Goal: Task Accomplishment & Management: Manage account settings

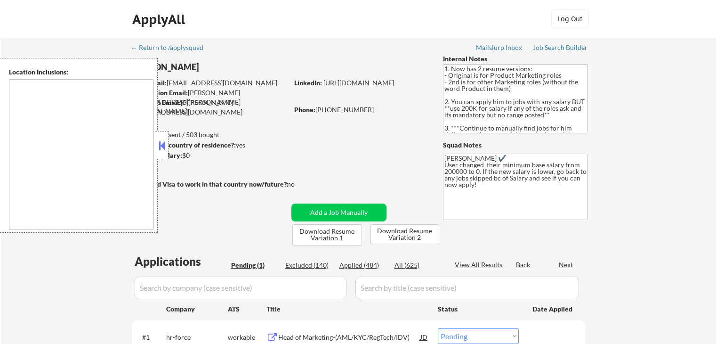
select select ""pending""
type textarea "[GEOGRAPHIC_DATA], [GEOGRAPHIC_DATA] [GEOGRAPHIC_DATA], [GEOGRAPHIC_DATA] [GEOG…"
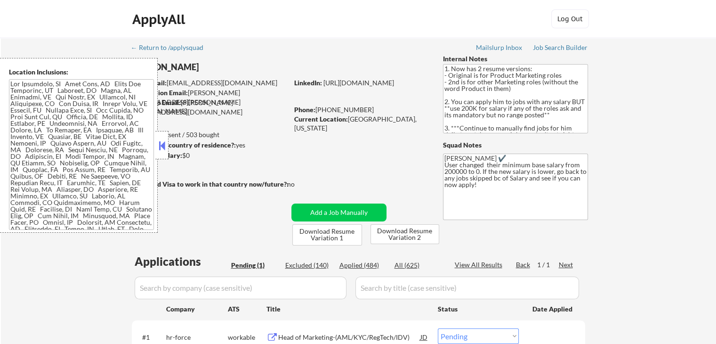
click at [162, 150] on button at bounding box center [162, 145] width 10 height 14
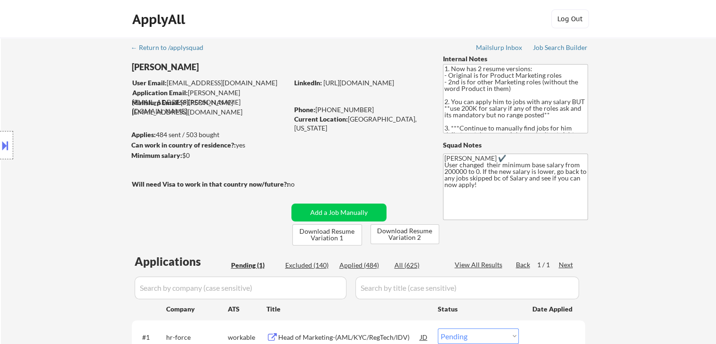
click at [39, 103] on div "Location Inclusions:" at bounding box center [84, 145] width 169 height 175
click at [38, 102] on div "Location Inclusions:" at bounding box center [84, 145] width 169 height 175
click at [53, 97] on div "Location Inclusions:" at bounding box center [84, 145] width 169 height 175
click at [54, 97] on div "Location Inclusions:" at bounding box center [84, 145] width 169 height 175
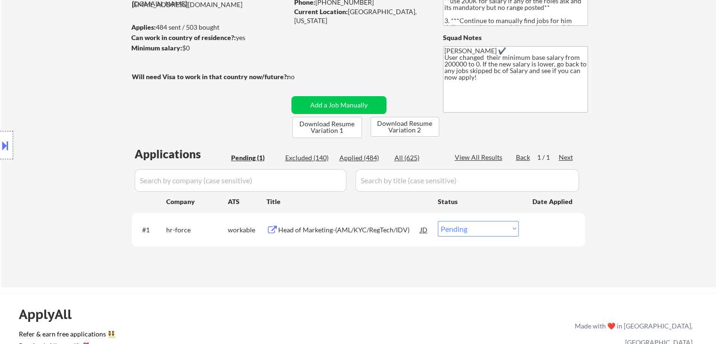
scroll to position [141, 0]
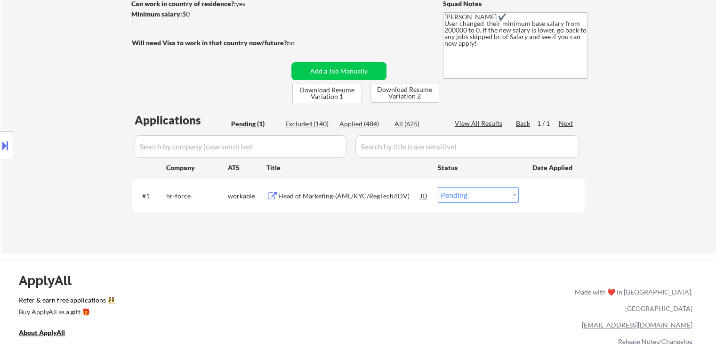
click at [49, 107] on div "Location Inclusions:" at bounding box center [84, 145] width 169 height 175
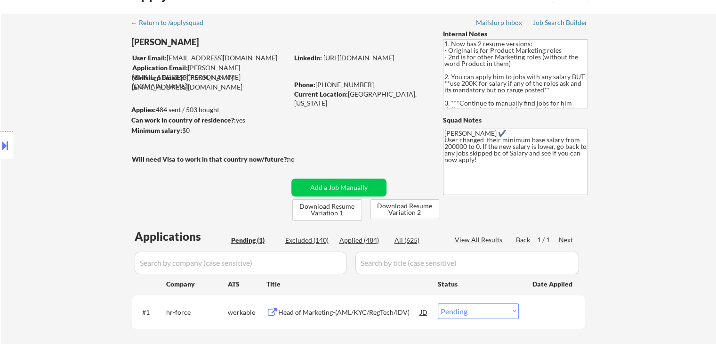
scroll to position [0, 0]
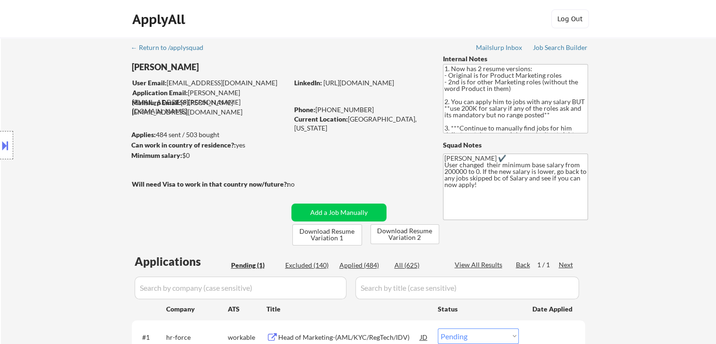
click at [49, 119] on div "Location Inclusions:" at bounding box center [84, 145] width 169 height 175
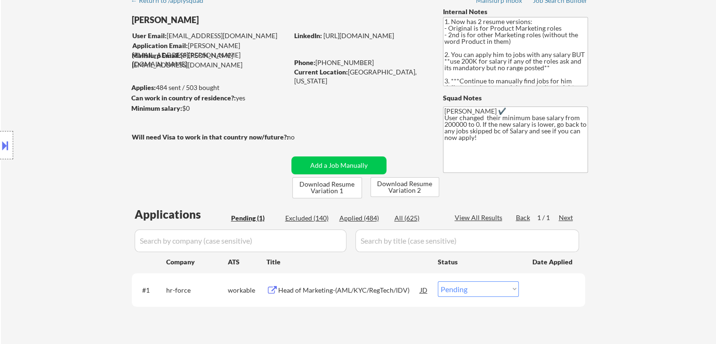
click at [49, 119] on div "Location Inclusions:" at bounding box center [84, 145] width 169 height 175
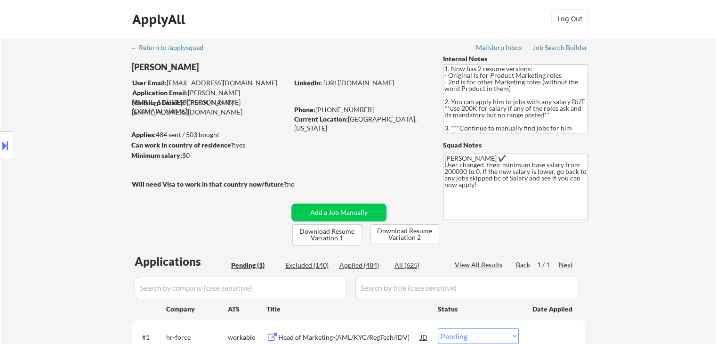
click at [65, 176] on div "Location Inclusions:" at bounding box center [84, 145] width 169 height 175
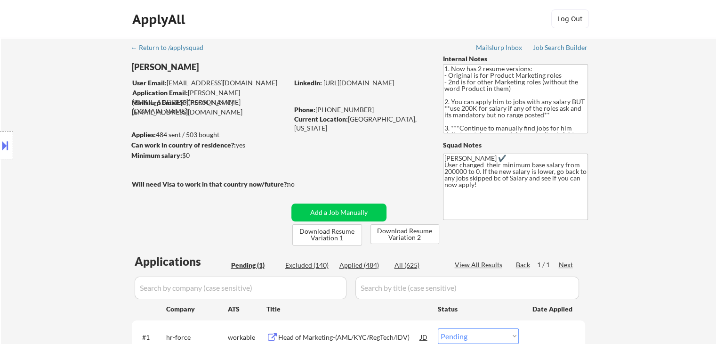
click at [65, 176] on div "Location Inclusions:" at bounding box center [84, 145] width 169 height 175
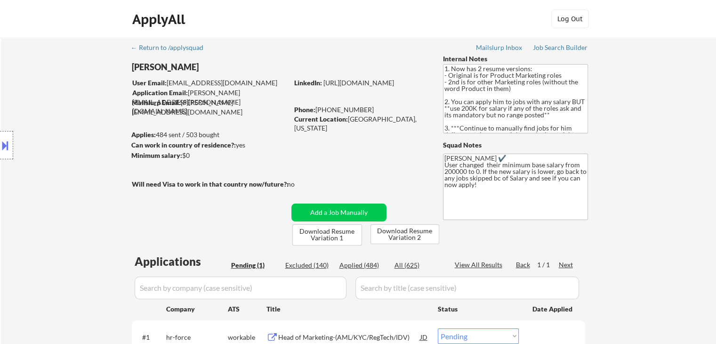
click at [65, 176] on div "Location Inclusions:" at bounding box center [84, 145] width 169 height 175
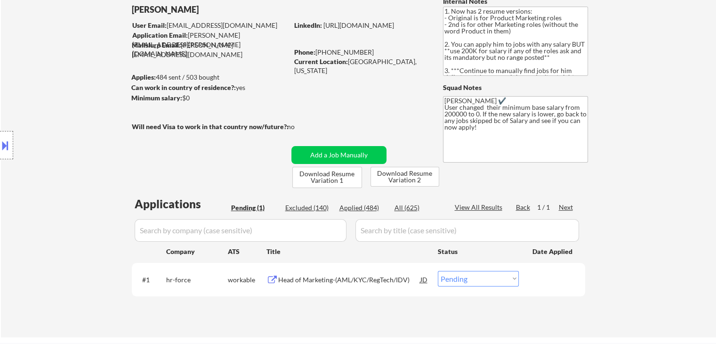
scroll to position [94, 0]
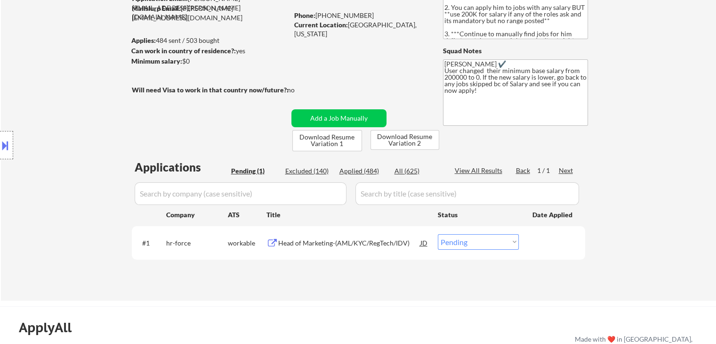
click at [65, 177] on div "Location Inclusions:" at bounding box center [84, 145] width 169 height 175
click at [77, 170] on div "Location Inclusions:" at bounding box center [84, 145] width 169 height 175
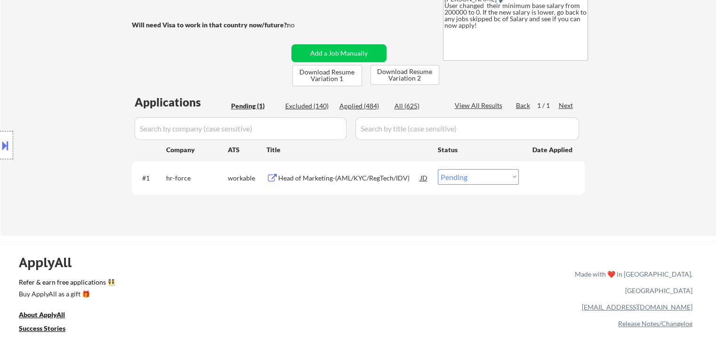
scroll to position [188, 0]
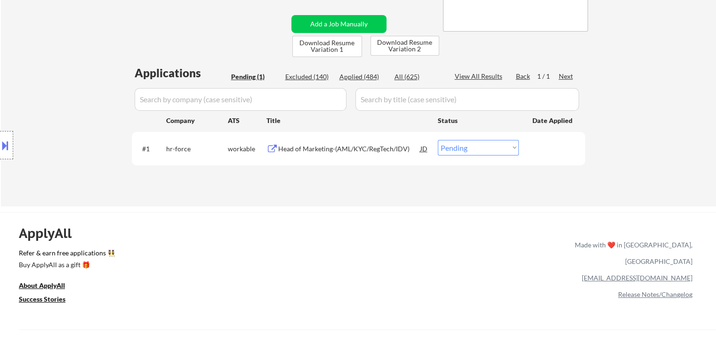
click at [101, 106] on div "Location Inclusions:" at bounding box center [84, 145] width 169 height 175
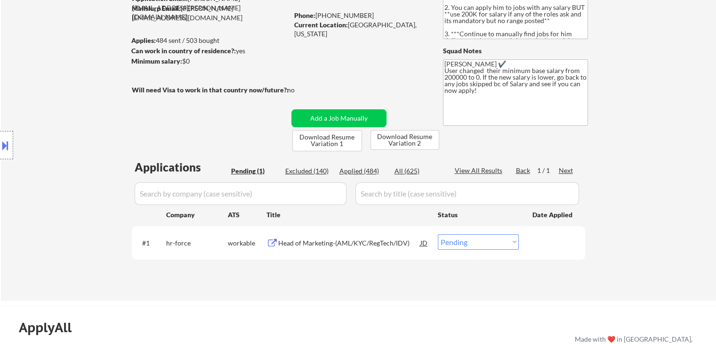
click at [101, 106] on div "Location Inclusions:" at bounding box center [84, 145] width 169 height 175
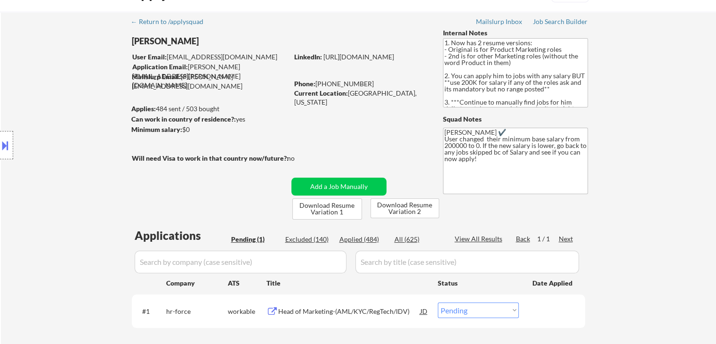
scroll to position [0, 0]
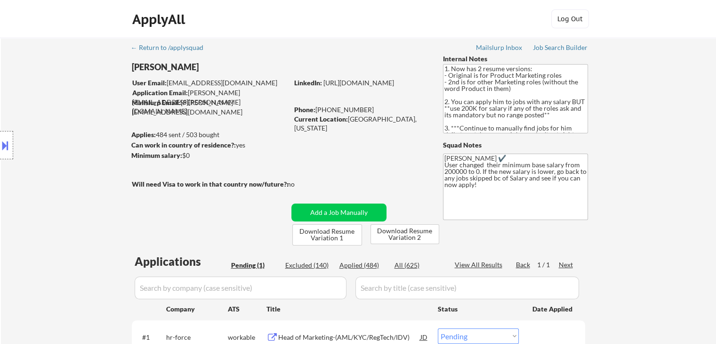
click at [90, 98] on div "Location Inclusions:" at bounding box center [84, 145] width 169 height 175
click at [90, 97] on div "Location Inclusions:" at bounding box center [84, 145] width 169 height 175
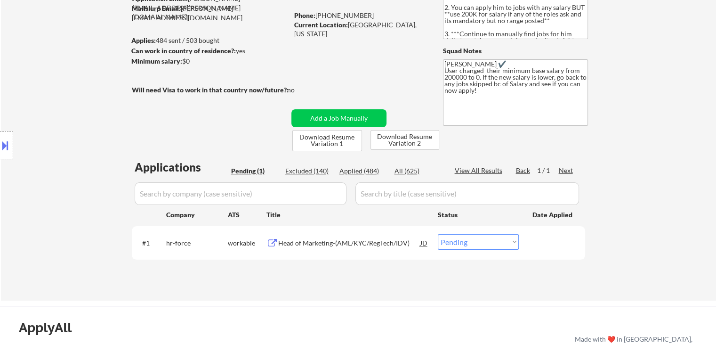
click at [90, 97] on div "Location Inclusions:" at bounding box center [84, 145] width 169 height 175
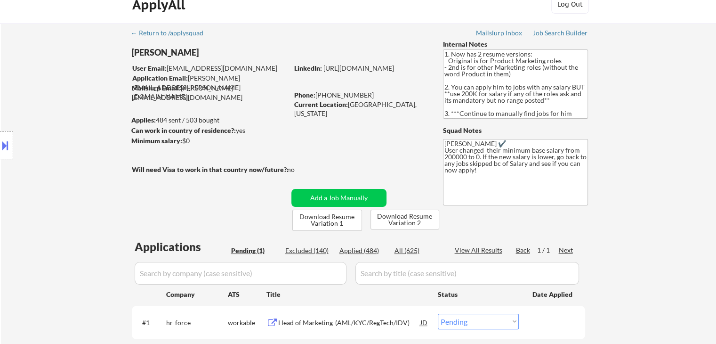
scroll to position [0, 0]
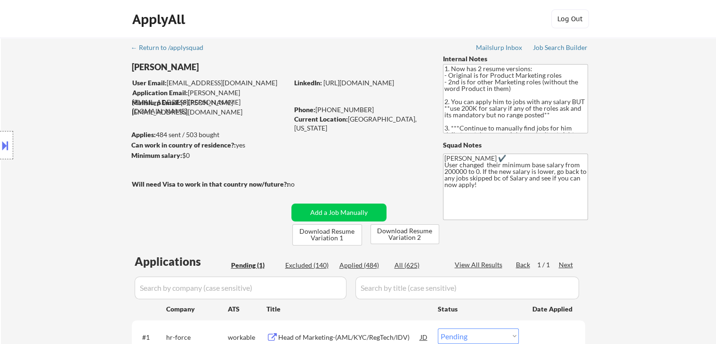
click at [90, 96] on div "Location Inclusions:" at bounding box center [84, 145] width 169 height 175
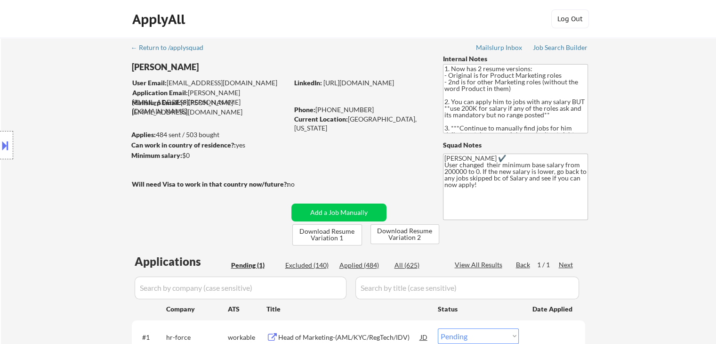
click at [90, 96] on div "Location Inclusions:" at bounding box center [84, 145] width 169 height 175
click at [79, 121] on div "Location Inclusions:" at bounding box center [84, 145] width 169 height 175
click at [79, 119] on div "Location Inclusions:" at bounding box center [84, 145] width 169 height 175
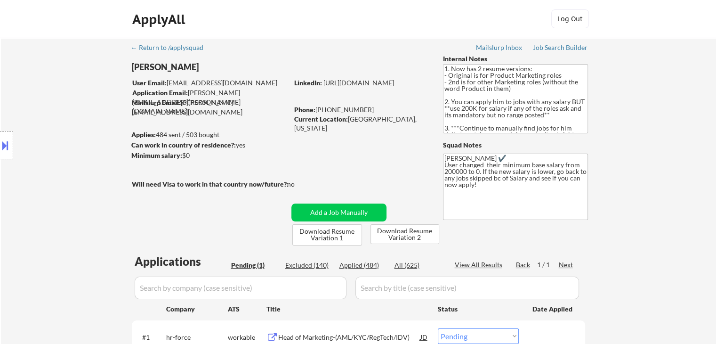
click at [79, 119] on div "Location Inclusions:" at bounding box center [84, 145] width 169 height 175
click at [80, 119] on div "Location Inclusions:" at bounding box center [84, 145] width 169 height 175
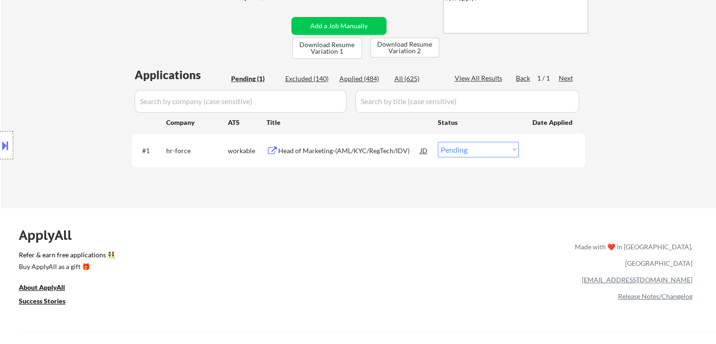
scroll to position [188, 0]
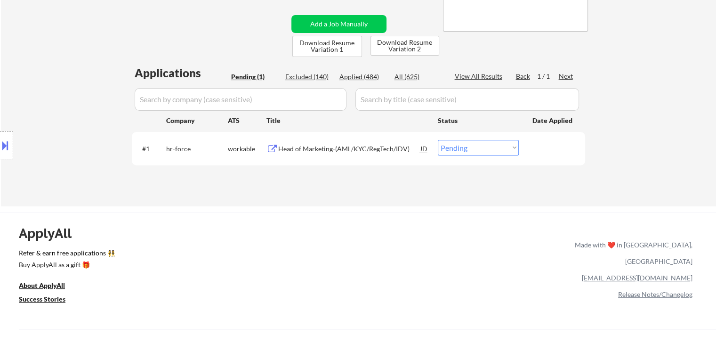
click at [82, 123] on div "Location Inclusions:" at bounding box center [84, 145] width 169 height 175
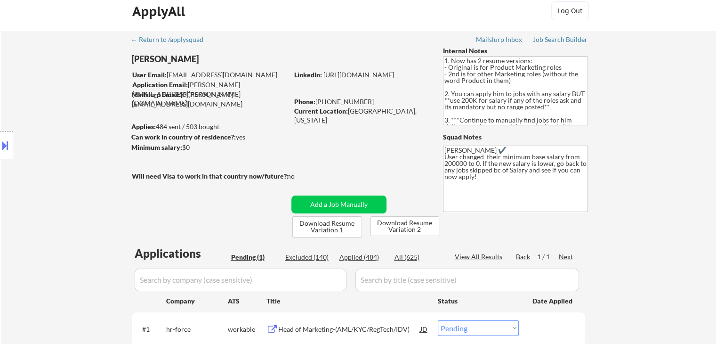
scroll to position [0, 0]
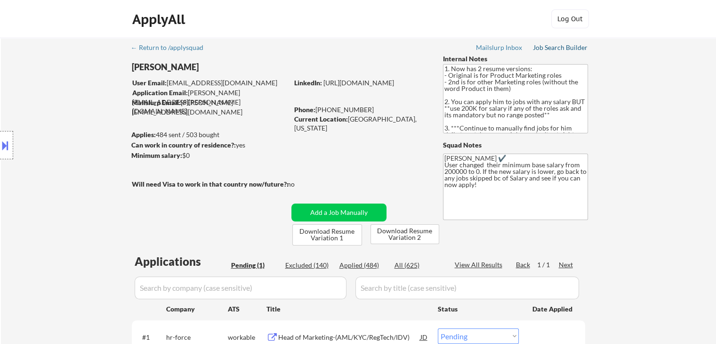
click at [551, 49] on div "Job Search Builder" at bounding box center [560, 47] width 55 height 7
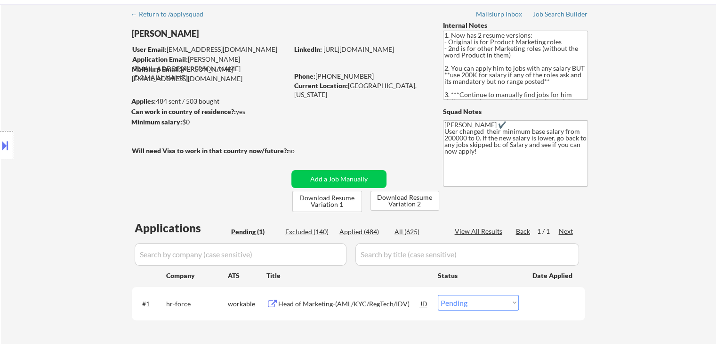
scroll to position [47, 0]
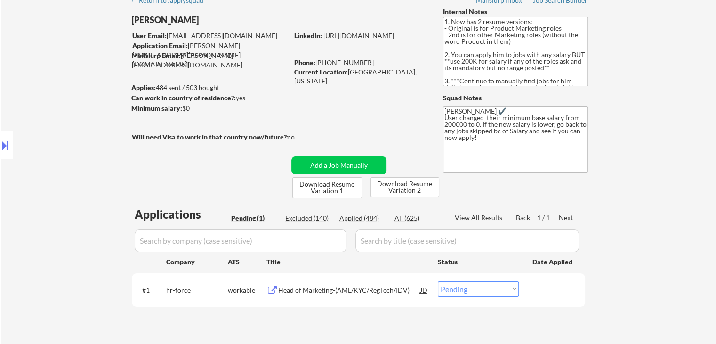
drag, startPoint x: 39, startPoint y: 100, endPoint x: 5, endPoint y: 91, distance: 35.5
click at [40, 100] on div "Location Inclusions:" at bounding box center [84, 145] width 169 height 175
click at [23, 129] on div "Location Inclusions:" at bounding box center [84, 145] width 169 height 175
click at [24, 128] on div "Location Inclusions:" at bounding box center [84, 145] width 169 height 175
click at [24, 126] on div "Location Inclusions:" at bounding box center [84, 145] width 169 height 175
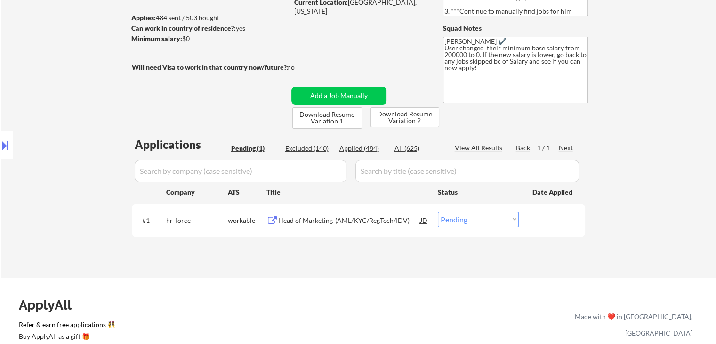
scroll to position [141, 0]
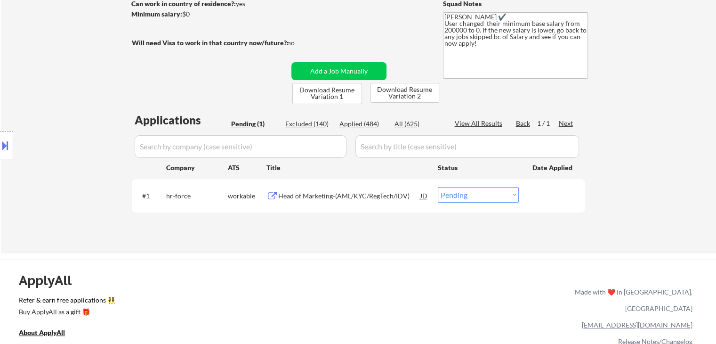
click at [36, 132] on div "Location Inclusions:" at bounding box center [84, 145] width 169 height 175
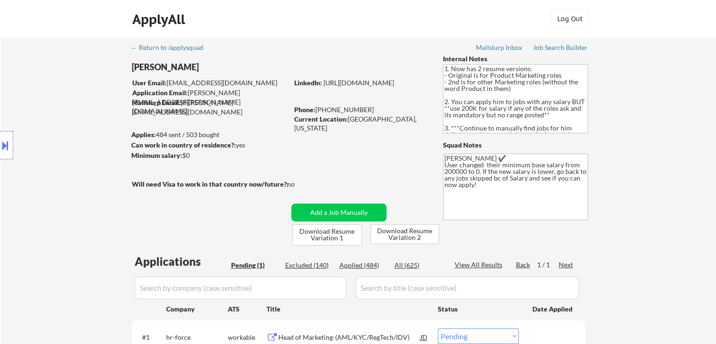
click at [43, 128] on div "Location Inclusions:" at bounding box center [84, 145] width 169 height 175
click at [47, 149] on div "Location Inclusions:" at bounding box center [84, 145] width 169 height 175
click at [57, 143] on div "Location Inclusions:" at bounding box center [84, 145] width 169 height 175
click at [62, 140] on div "Location Inclusions:" at bounding box center [84, 145] width 169 height 175
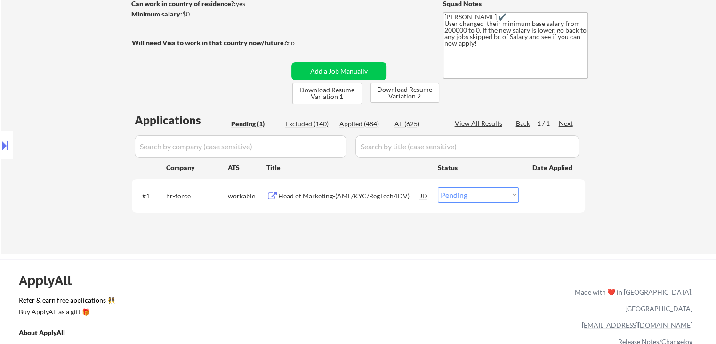
click at [81, 136] on div "Location Inclusions:" at bounding box center [84, 145] width 169 height 175
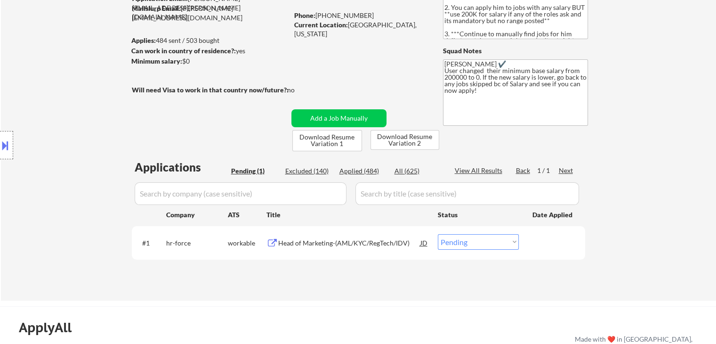
click at [81, 136] on div "Location Inclusions:" at bounding box center [84, 145] width 169 height 175
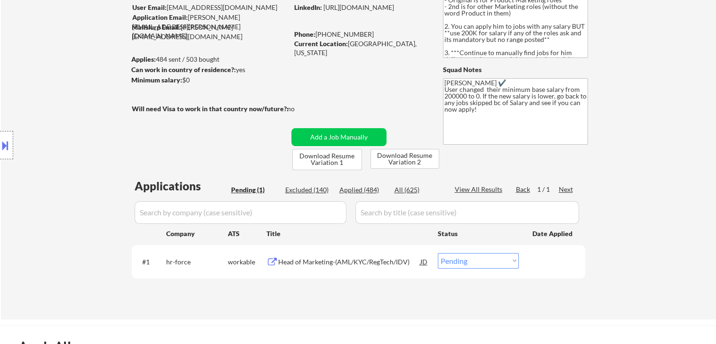
scroll to position [47, 0]
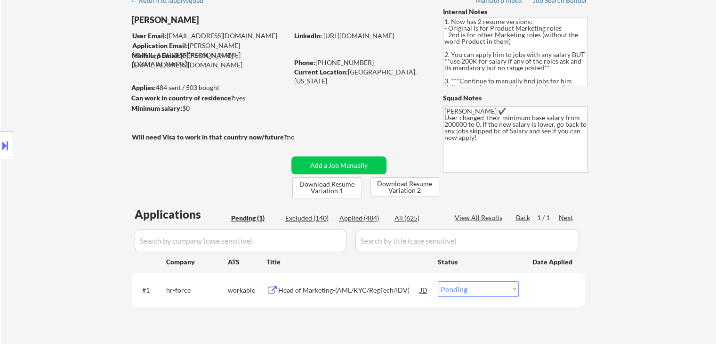
click at [81, 121] on div "Location Inclusions:" at bounding box center [84, 145] width 169 height 175
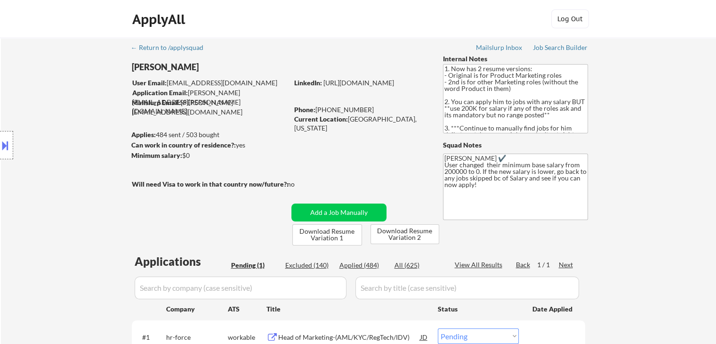
click at [89, 121] on div "Location Inclusions:" at bounding box center [84, 145] width 169 height 175
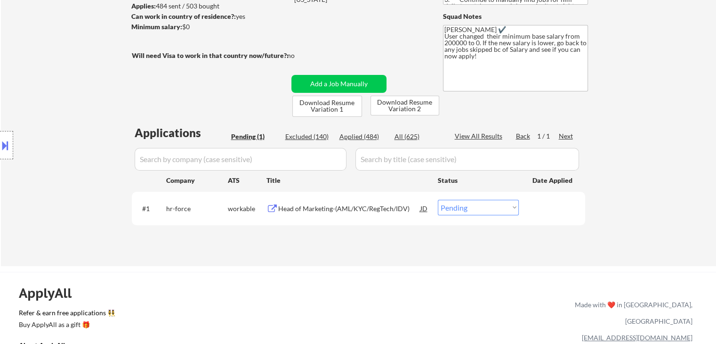
scroll to position [141, 0]
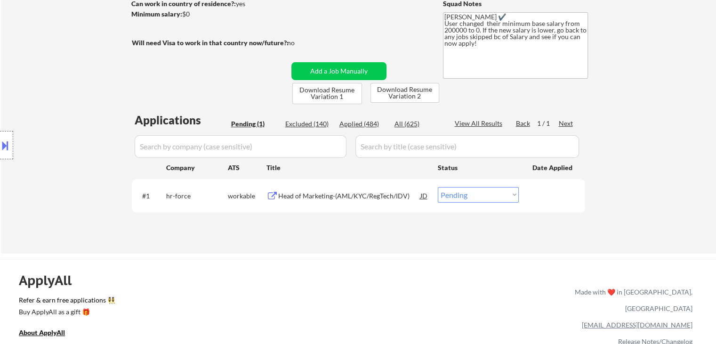
click at [81, 125] on div "Location Inclusions:" at bounding box center [84, 145] width 169 height 175
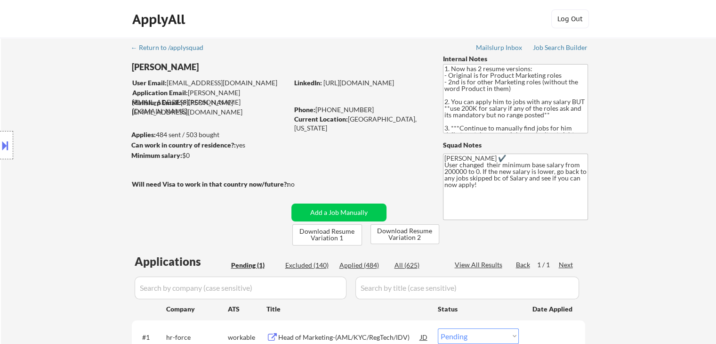
click at [81, 125] on div "Location Inclusions:" at bounding box center [84, 145] width 169 height 175
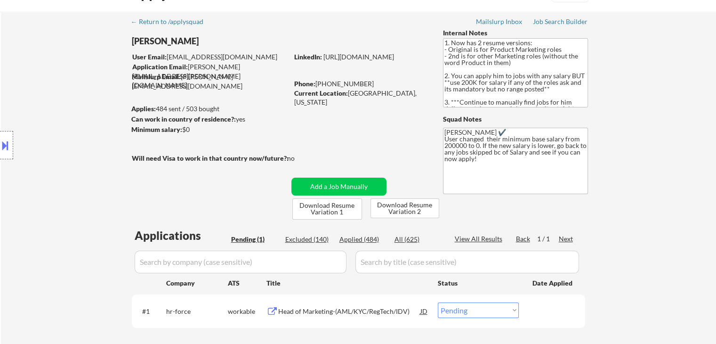
scroll to position [47, 0]
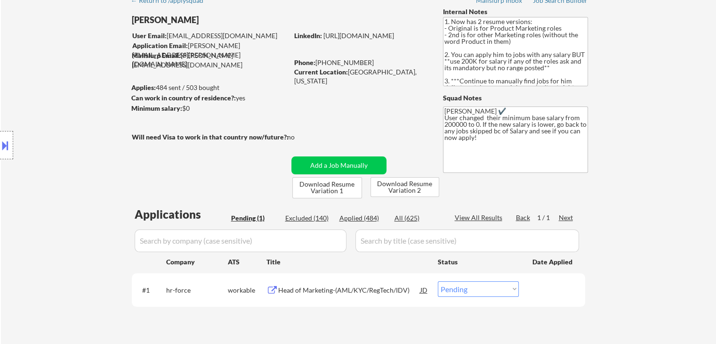
click at [81, 125] on div "Location Inclusions:" at bounding box center [84, 145] width 169 height 175
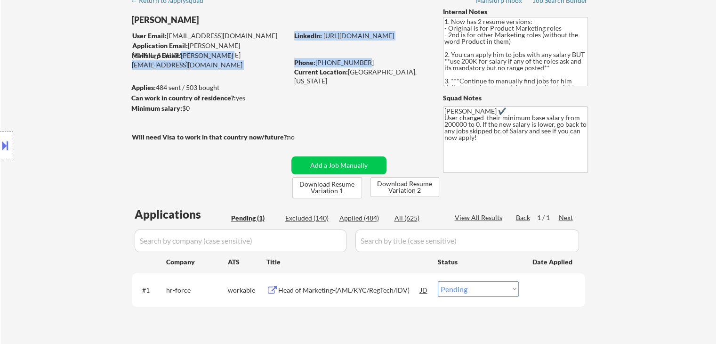
drag, startPoint x: 179, startPoint y: 60, endPoint x: 363, endPoint y: 61, distance: 183.7
click at [363, 61] on div "[PERSON_NAME] User Email: [PERSON_NAME][EMAIL_ADDRESS][DOMAIN_NAME] Application…" at bounding box center [285, 102] width 308 height 191
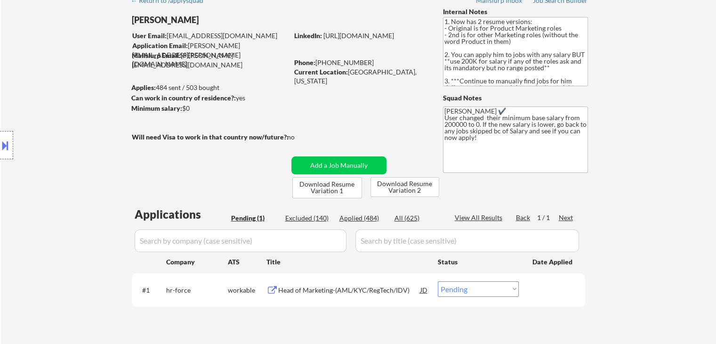
drag, startPoint x: 328, startPoint y: 91, endPoint x: 375, endPoint y: 74, distance: 49.5
click at [329, 88] on div "← Return to /applysquad Mailslurp Inbox Job Search Builder [PERSON_NAME] User E…" at bounding box center [359, 165] width 470 height 349
drag, startPoint x: 405, startPoint y: 71, endPoint x: 338, endPoint y: 67, distance: 67.0
click at [338, 67] on div "Current Location: [GEOGRAPHIC_DATA], [US_STATE]" at bounding box center [360, 76] width 133 height 18
drag, startPoint x: 371, startPoint y: 97, endPoint x: 387, endPoint y: 99, distance: 16.2
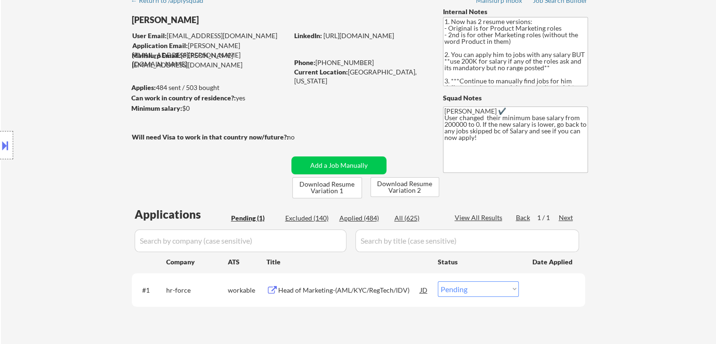
click at [374, 97] on div "← Return to /applysquad Mailslurp Inbox Job Search Builder [PERSON_NAME] User E…" at bounding box center [359, 165] width 470 height 349
drag, startPoint x: 489, startPoint y: 142, endPoint x: 425, endPoint y: 87, distance: 83.8
click at [425, 87] on div "← Return to /applysquad Mailslurp Inbox Job Search Builder [PERSON_NAME] User E…" at bounding box center [359, 165] width 470 height 349
click at [75, 75] on div "Location Inclusions:" at bounding box center [84, 145] width 169 height 175
click at [77, 73] on div "Location Inclusions:" at bounding box center [84, 145] width 169 height 175
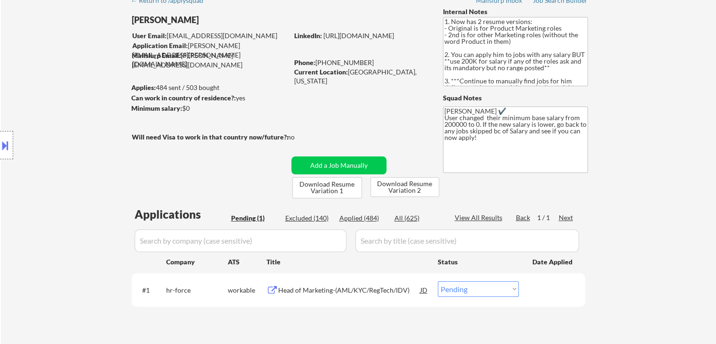
scroll to position [188, 0]
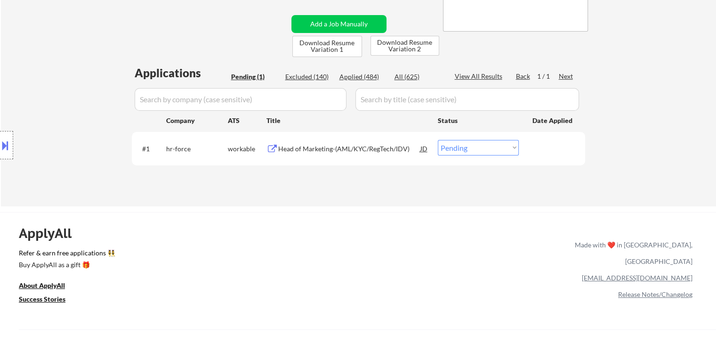
click at [77, 73] on div "Location Inclusions:" at bounding box center [84, 145] width 169 height 175
click at [72, 71] on div "Location Inclusions:" at bounding box center [84, 145] width 169 height 175
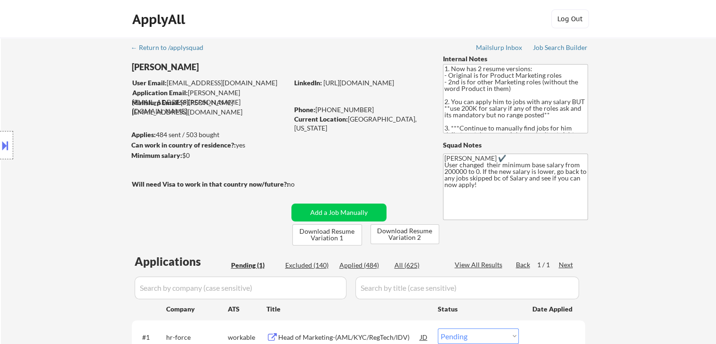
click at [56, 154] on div "Location Inclusions:" at bounding box center [84, 145] width 169 height 175
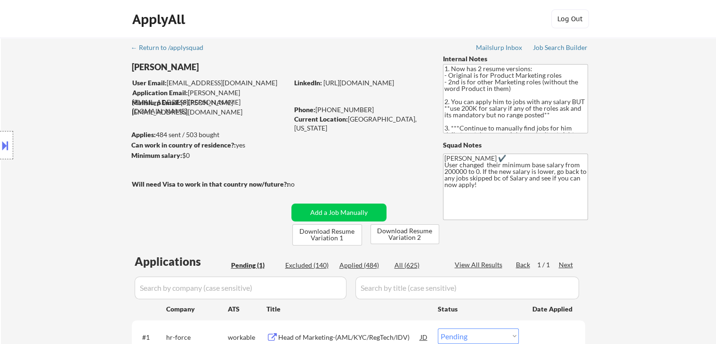
click at [56, 154] on div "Location Inclusions:" at bounding box center [84, 145] width 169 height 175
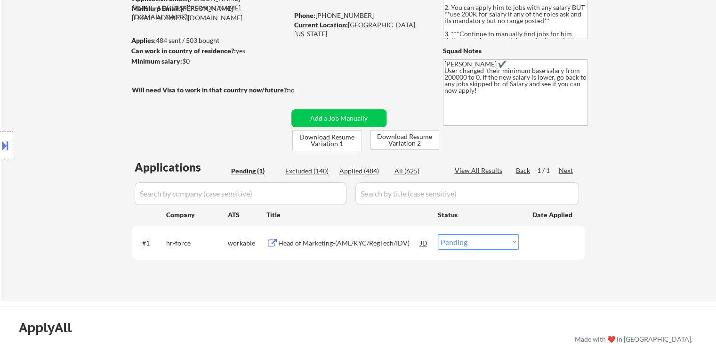
click at [55, 154] on div "Location Inclusions:" at bounding box center [84, 145] width 169 height 175
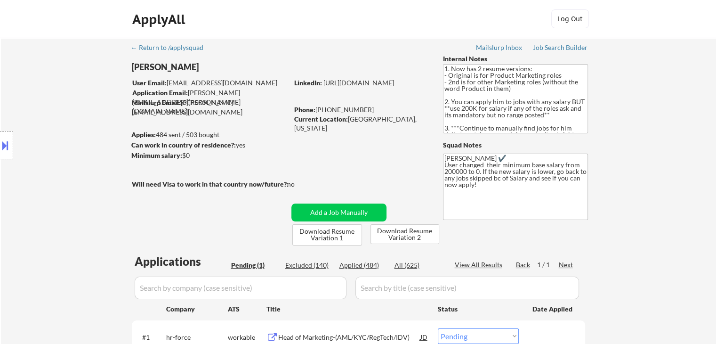
click at [55, 154] on div "Location Inclusions:" at bounding box center [84, 145] width 169 height 175
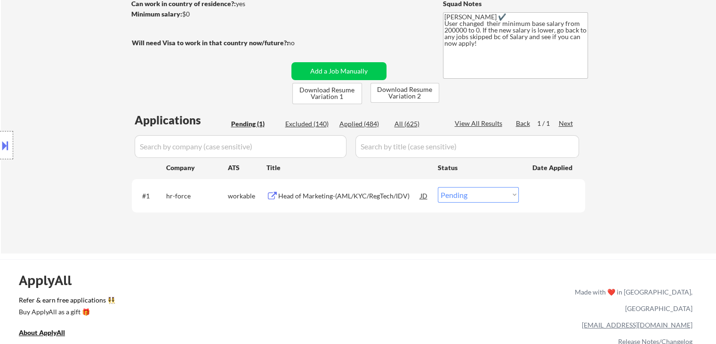
click at [53, 155] on div "Location Inclusions:" at bounding box center [84, 145] width 169 height 175
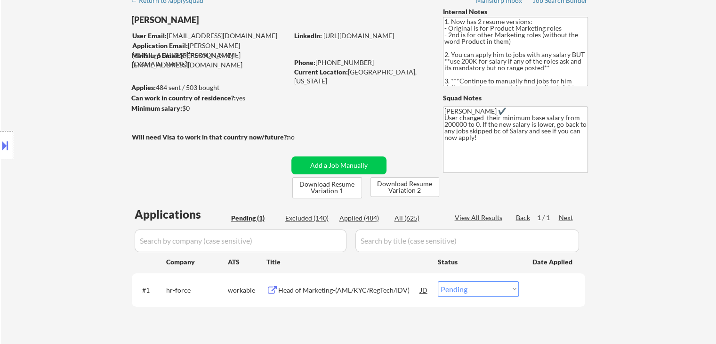
click at [53, 155] on div "Location Inclusions:" at bounding box center [84, 145] width 169 height 175
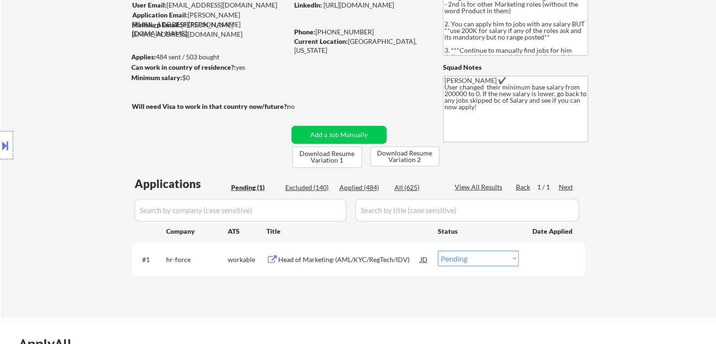
scroll to position [94, 0]
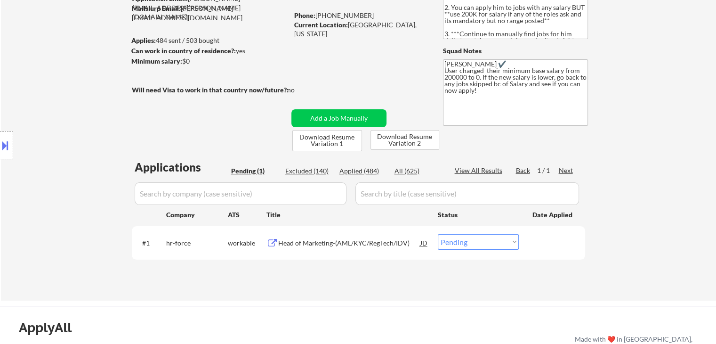
click at [53, 155] on div "Location Inclusions:" at bounding box center [84, 145] width 169 height 175
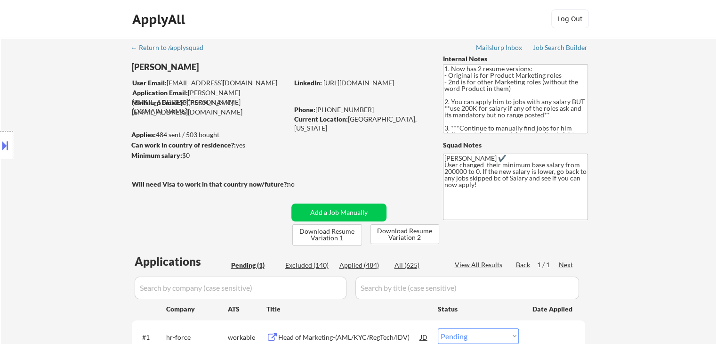
click at [53, 147] on div "Location Inclusions:" at bounding box center [84, 145] width 169 height 175
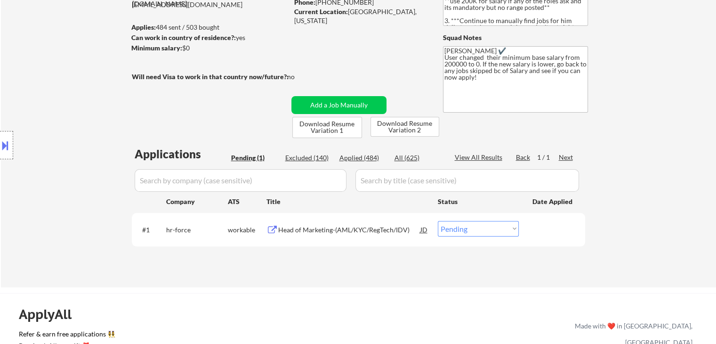
scroll to position [141, 0]
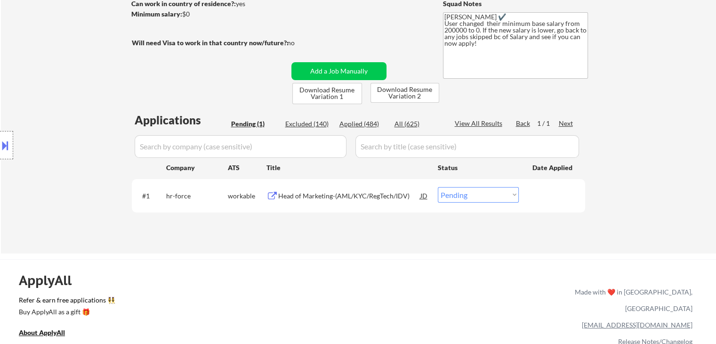
click at [53, 149] on div "Location Inclusions:" at bounding box center [84, 145] width 169 height 175
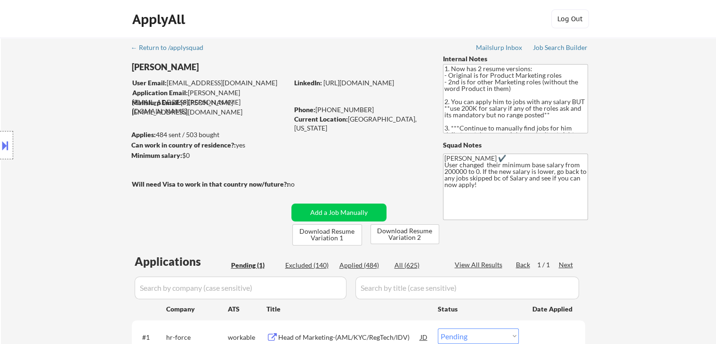
click at [54, 134] on div "Location Inclusions:" at bounding box center [84, 145] width 169 height 175
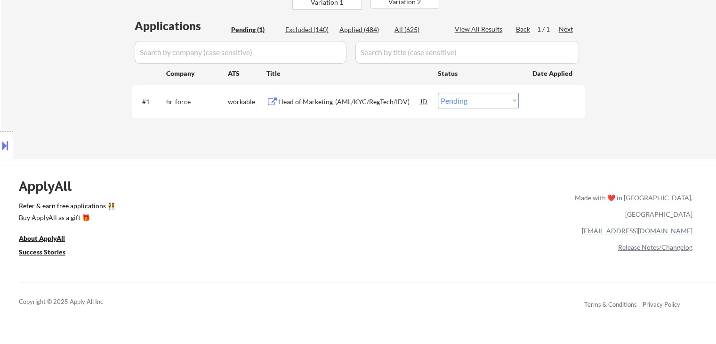
click at [55, 134] on div "Location Inclusions:" at bounding box center [84, 145] width 169 height 175
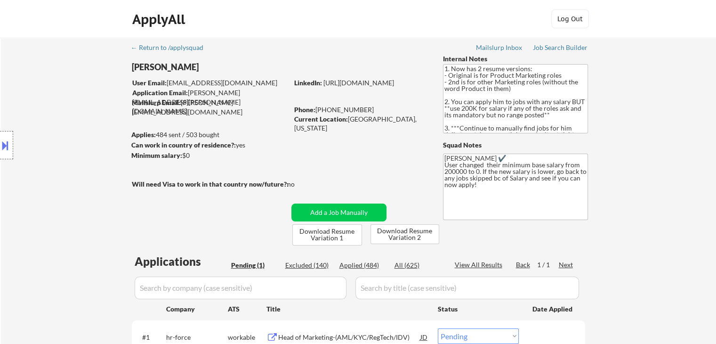
click at [55, 128] on div "Location Inclusions:" at bounding box center [84, 145] width 169 height 175
click at [59, 126] on div "Location Inclusions:" at bounding box center [84, 145] width 169 height 175
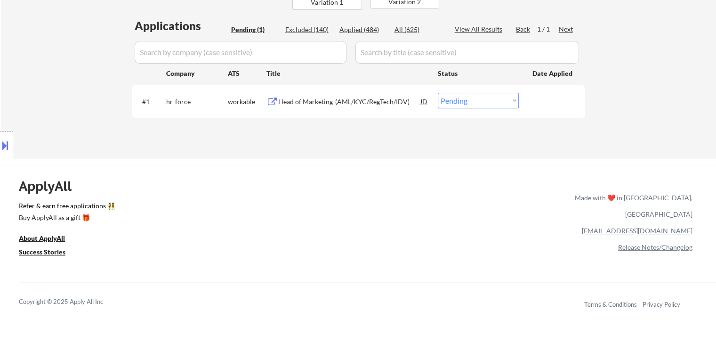
click at [58, 132] on div "Location Inclusions:" at bounding box center [84, 145] width 169 height 175
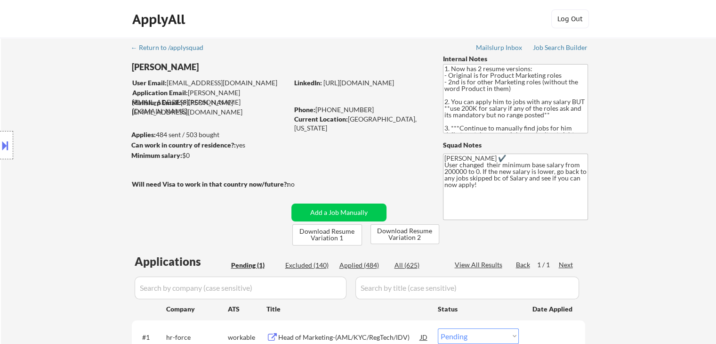
click at [55, 127] on div "Location Inclusions:" at bounding box center [84, 145] width 169 height 175
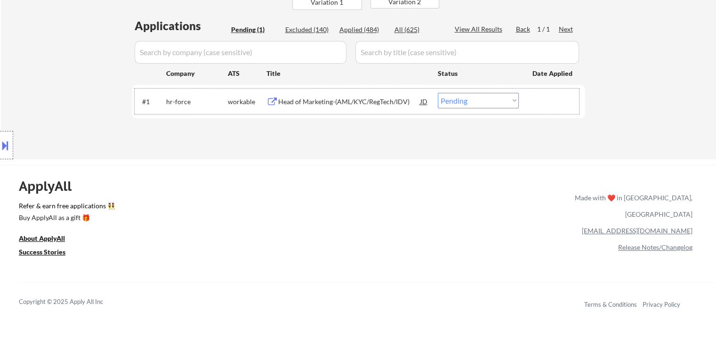
click at [170, 100] on div "hr-force" at bounding box center [197, 101] width 62 height 9
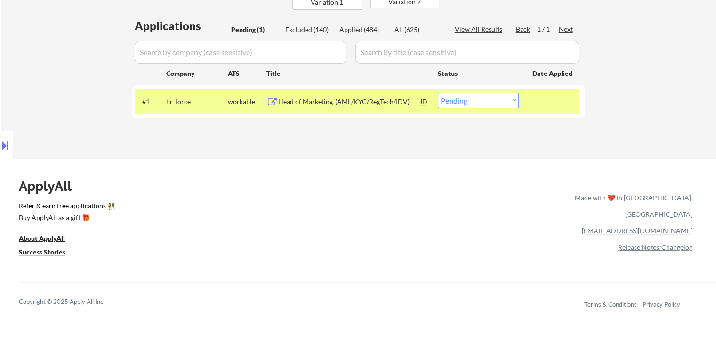
click at [75, 79] on div "Location Inclusions:" at bounding box center [84, 145] width 169 height 175
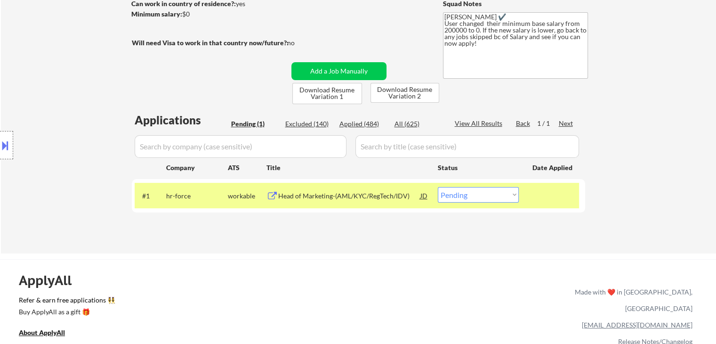
click at [89, 47] on div "← Return to /applysquad Mailslurp Inbox Job Search Builder [PERSON_NAME] User E…" at bounding box center [358, 74] width 715 height 357
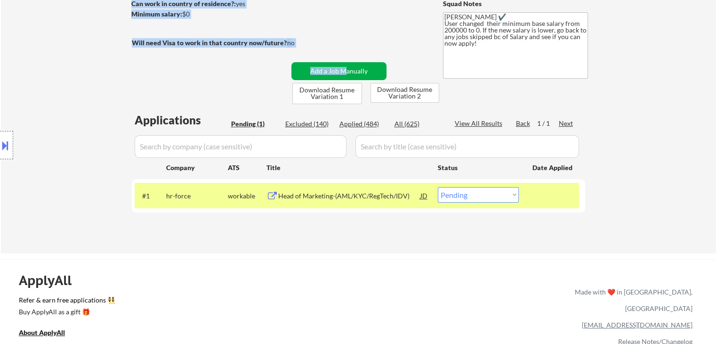
drag, startPoint x: 112, startPoint y: 44, endPoint x: 343, endPoint y: 62, distance: 232.4
click at [343, 62] on div "← Return to /applysquad Mailslurp Inbox Job Search Builder [PERSON_NAME] User E…" at bounding box center [358, 74] width 715 height 357
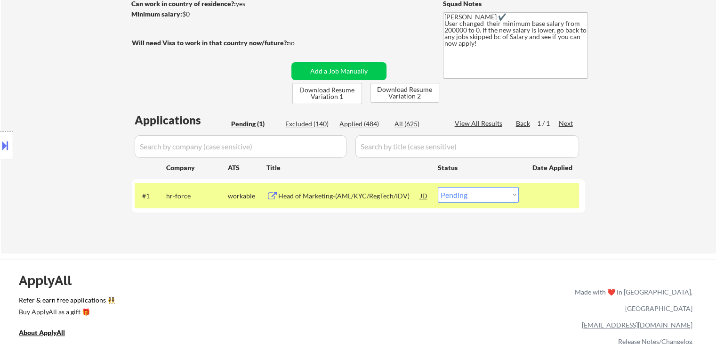
click at [160, 78] on div "Location Inclusions:" at bounding box center [84, 145] width 169 height 175
drag, startPoint x: 373, startPoint y: 73, endPoint x: 198, endPoint y: 75, distance: 175.2
click at [198, 75] on div "← Return to /applysquad Mailslurp Inbox Job Search Builder [PERSON_NAME] User E…" at bounding box center [359, 70] width 470 height 349
click at [154, 75] on div "Location Inclusions:" at bounding box center [84, 145] width 169 height 175
click at [94, 77] on div "Location Inclusions:" at bounding box center [84, 145] width 169 height 175
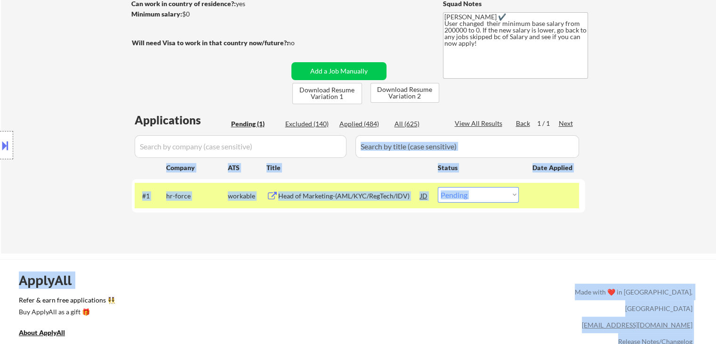
drag, startPoint x: 162, startPoint y: 172, endPoint x: 584, endPoint y: 156, distance: 422.3
click at [580, 157] on body "← Return to /applysquad Mailslurp Inbox Job Search Builder [PERSON_NAME] User E…" at bounding box center [358, 31] width 716 height 344
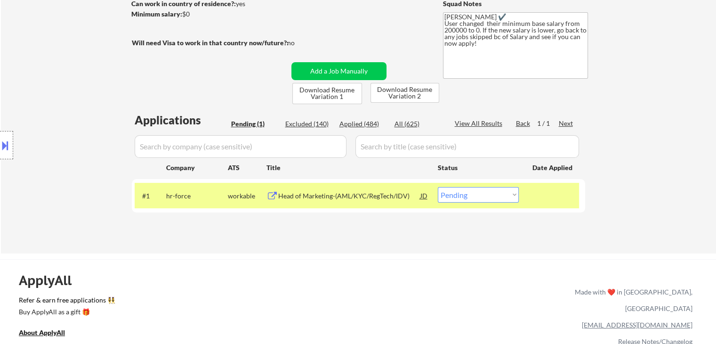
click at [635, 167] on div "← Return to /applysquad Mailslurp Inbox Job Search Builder [PERSON_NAME] User E…" at bounding box center [358, 74] width 715 height 357
click at [80, 85] on div "Location Inclusions:" at bounding box center [84, 145] width 169 height 175
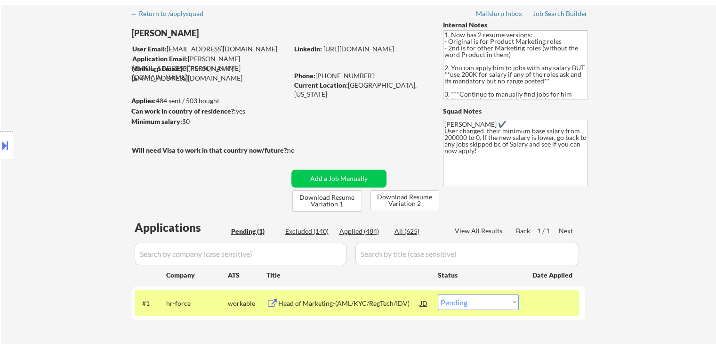
scroll to position [0, 0]
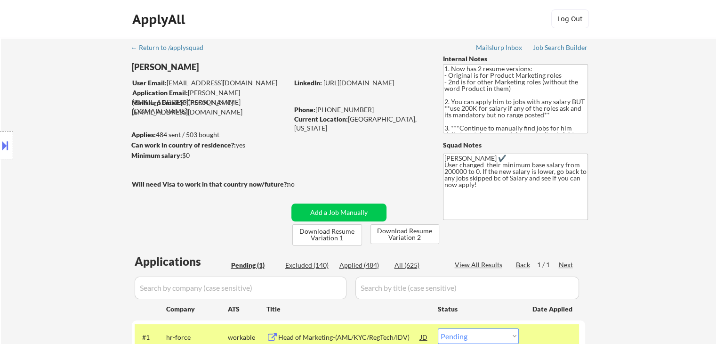
click at [51, 51] on div "← Return to /applysquad Mailslurp Inbox Job Search Builder [PERSON_NAME] User E…" at bounding box center [358, 216] width 715 height 357
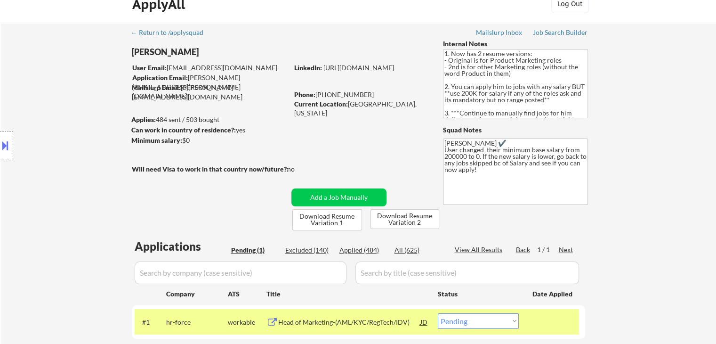
scroll to position [17, 0]
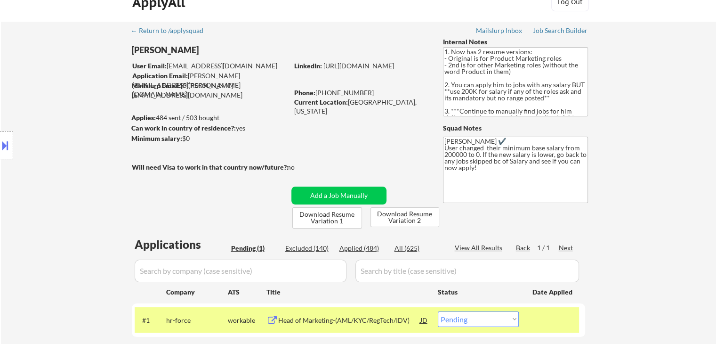
click at [101, 92] on div "Location Inclusions:" at bounding box center [84, 145] width 169 height 175
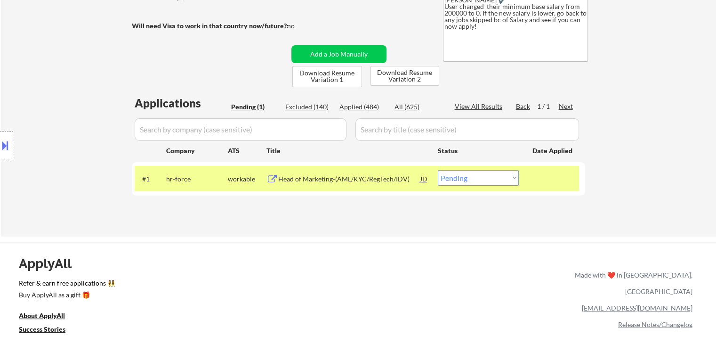
click at [91, 98] on div "Location Inclusions:" at bounding box center [84, 145] width 169 height 175
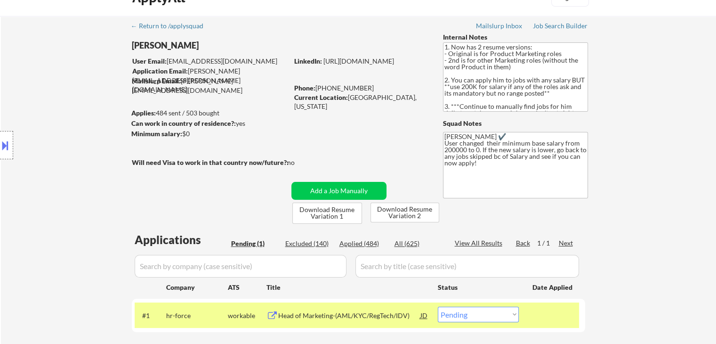
scroll to position [0, 0]
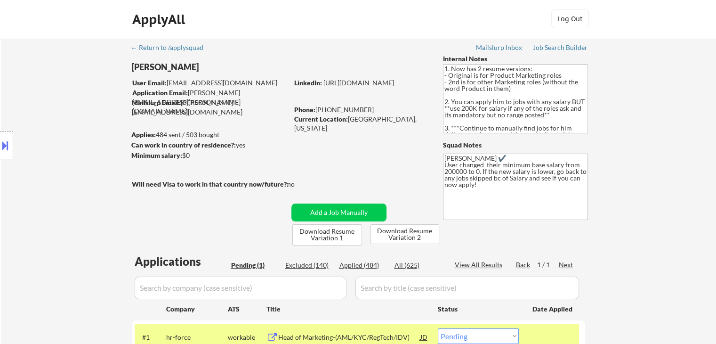
click at [96, 85] on div "Location Inclusions:" at bounding box center [84, 145] width 169 height 175
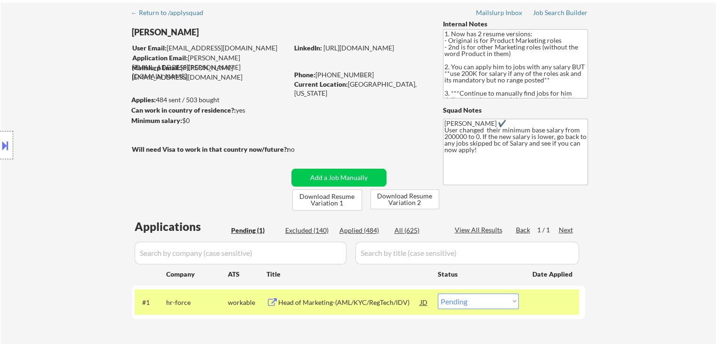
scroll to position [94, 0]
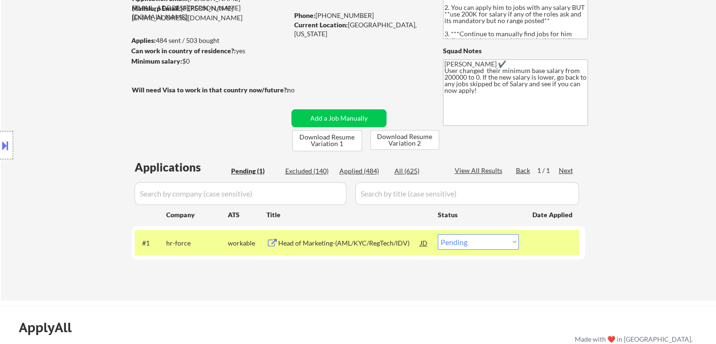
click at [93, 85] on div "Location Inclusions:" at bounding box center [84, 145] width 169 height 175
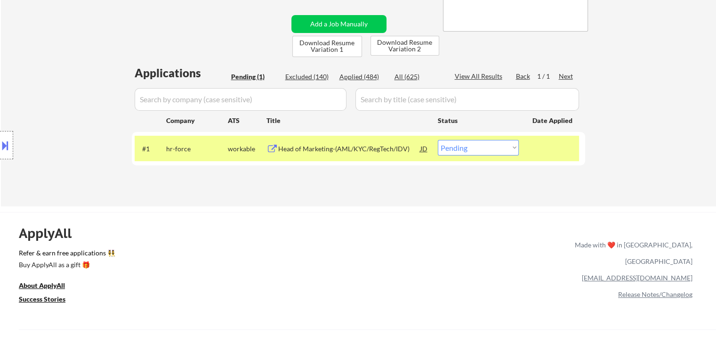
click at [93, 85] on div "Location Inclusions:" at bounding box center [84, 145] width 169 height 175
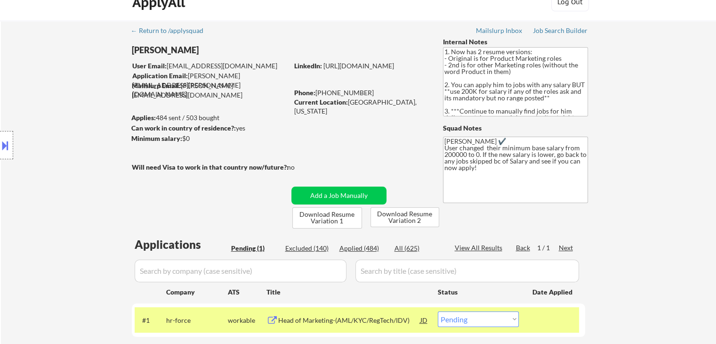
scroll to position [0, 0]
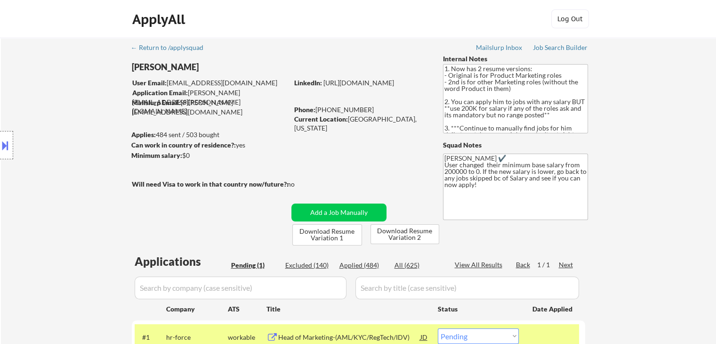
click at [89, 131] on div "Location Inclusions:" at bounding box center [84, 145] width 169 height 175
click at [89, 130] on div "Location Inclusions:" at bounding box center [84, 145] width 169 height 175
drag, startPoint x: 282, startPoint y: 98, endPoint x: 131, endPoint y: 84, distance: 150.9
click at [131, 84] on body "← Return to /applysquad Mailslurp Inbox Job Search Builder [PERSON_NAME] User E…" at bounding box center [358, 172] width 716 height 344
click at [106, 87] on div "Location Inclusions:" at bounding box center [84, 145] width 169 height 175
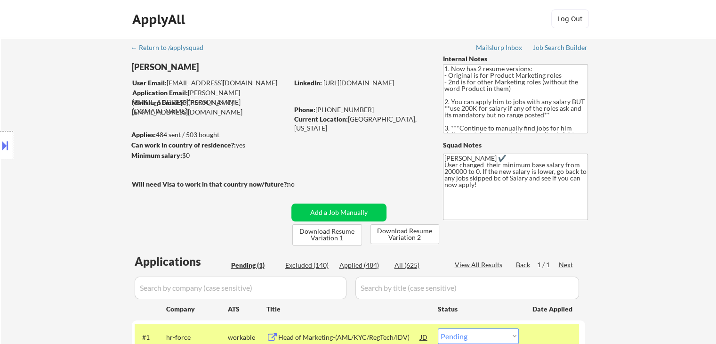
drag, startPoint x: 356, startPoint y: 98, endPoint x: 276, endPoint y: 102, distance: 79.2
click at [313, 88] on div "LinkedIn: [URL][DOMAIN_NAME]" at bounding box center [361, 82] width 135 height 9
click at [78, 110] on div "Location Inclusions:" at bounding box center [84, 145] width 169 height 175
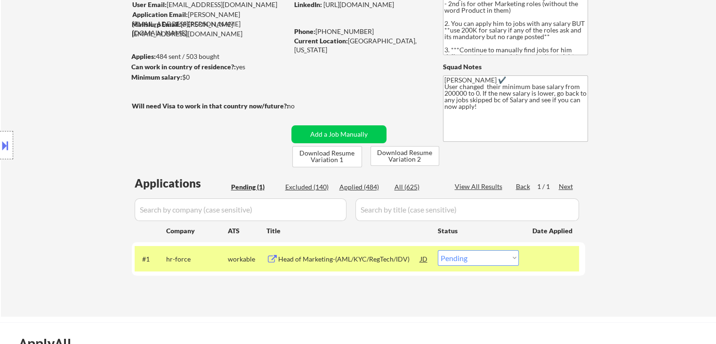
scroll to position [94, 0]
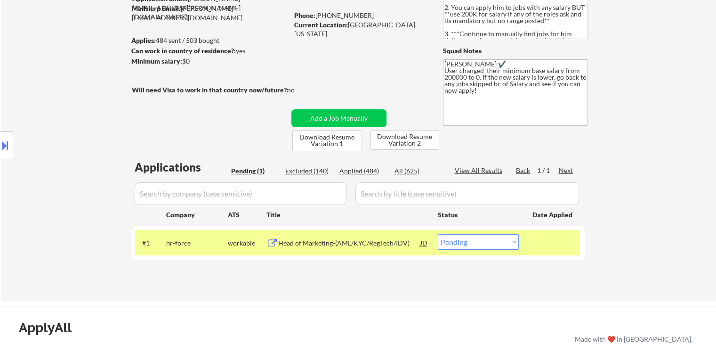
drag, startPoint x: 201, startPoint y: 63, endPoint x: 114, endPoint y: 69, distance: 87.4
click at [114, 69] on body "← Return to /applysquad Mailslurp Inbox Job Search Builder [PERSON_NAME] User E…" at bounding box center [358, 78] width 716 height 344
click at [83, 79] on div "Location Inclusions:" at bounding box center [84, 145] width 169 height 175
click at [76, 123] on div "Location Inclusions:" at bounding box center [84, 145] width 169 height 175
click at [556, 243] on div at bounding box center [553, 242] width 41 height 17
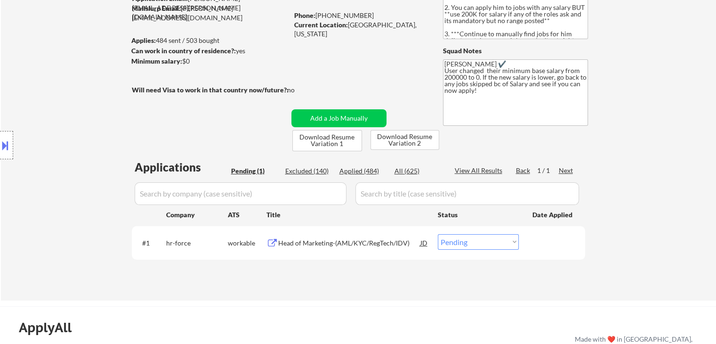
click at [646, 195] on div "← Return to /applysquad Mailslurp Inbox Job Search Builder [PERSON_NAME] User E…" at bounding box center [358, 121] width 715 height 357
click at [49, 173] on div "Location Inclusions:" at bounding box center [84, 145] width 169 height 175
click at [0, 137] on div at bounding box center [6, 145] width 13 height 28
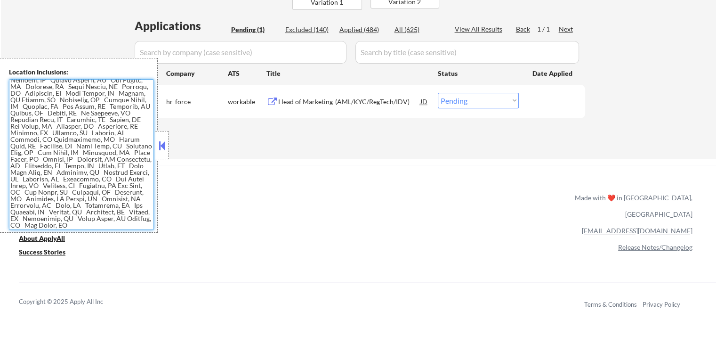
scroll to position [0, 0]
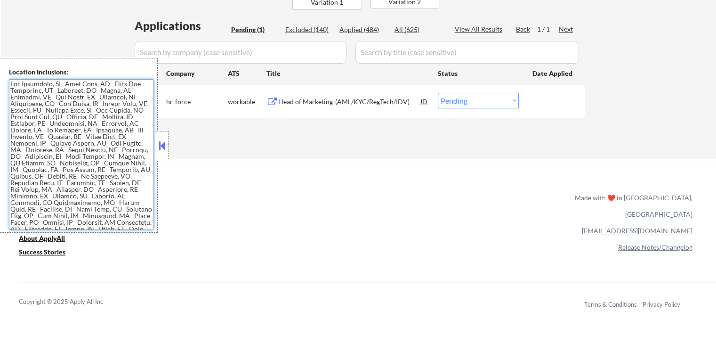
drag, startPoint x: 96, startPoint y: 223, endPoint x: 0, endPoint y: 53, distance: 194.9
click at [164, 148] on button at bounding box center [162, 145] width 10 height 14
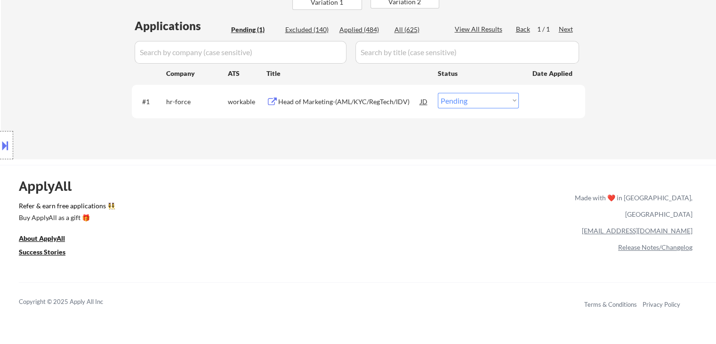
click at [70, 106] on div "Location Inclusions:" at bounding box center [84, 145] width 169 height 175
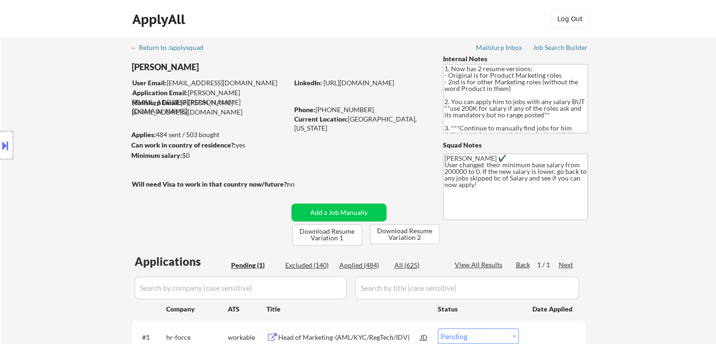
click at [96, 127] on div "Location Inclusions:" at bounding box center [84, 145] width 169 height 175
click at [97, 127] on div "Location Inclusions:" at bounding box center [84, 145] width 169 height 175
click at [89, 132] on div "Location Inclusions:" at bounding box center [84, 145] width 169 height 175
click at [96, 130] on div "Location Inclusions:" at bounding box center [84, 145] width 169 height 175
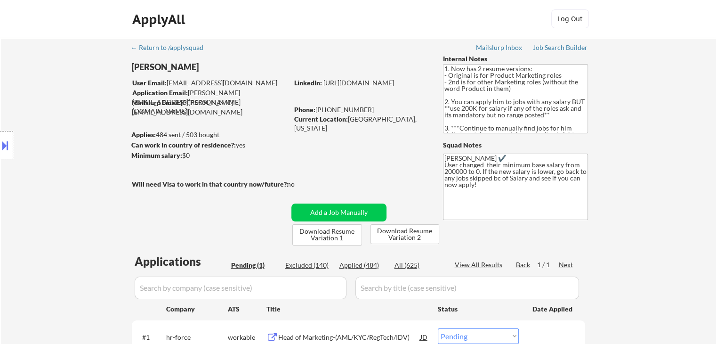
click at [96, 130] on div "Location Inclusions:" at bounding box center [84, 145] width 169 height 175
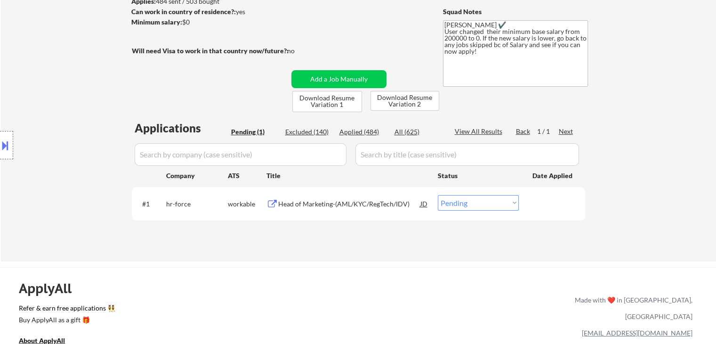
scroll to position [141, 0]
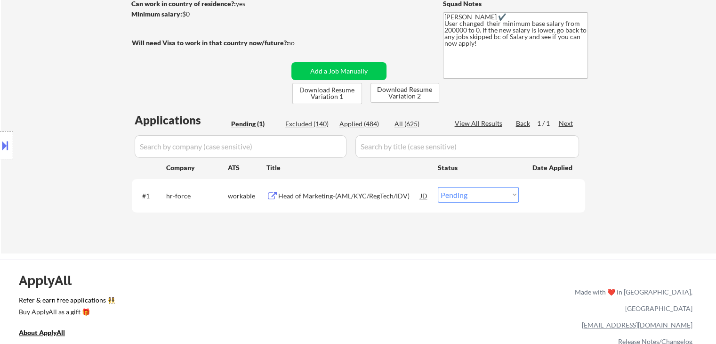
click at [101, 129] on div "Location Inclusions:" at bounding box center [84, 145] width 169 height 175
click at [94, 128] on div "Location Inclusions:" at bounding box center [84, 145] width 169 height 175
click at [93, 128] on div "Location Inclusions:" at bounding box center [84, 145] width 169 height 175
click at [92, 128] on div "Location Inclusions:" at bounding box center [84, 145] width 169 height 175
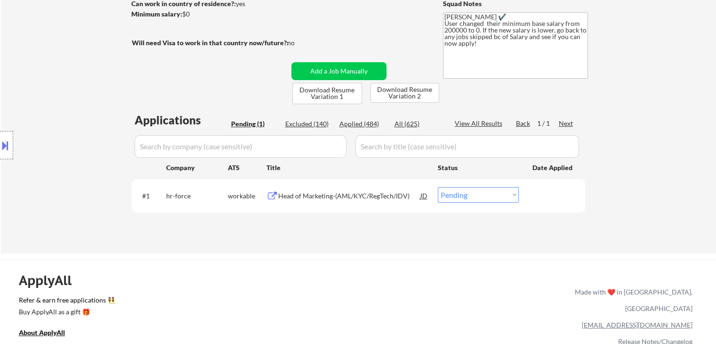
click at [43, 50] on div "← Return to /applysquad Mailslurp Inbox Job Search Builder [PERSON_NAME] User E…" at bounding box center [358, 74] width 715 height 357
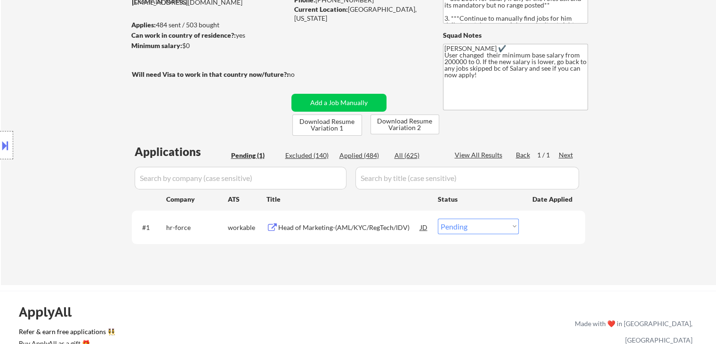
scroll to position [94, 0]
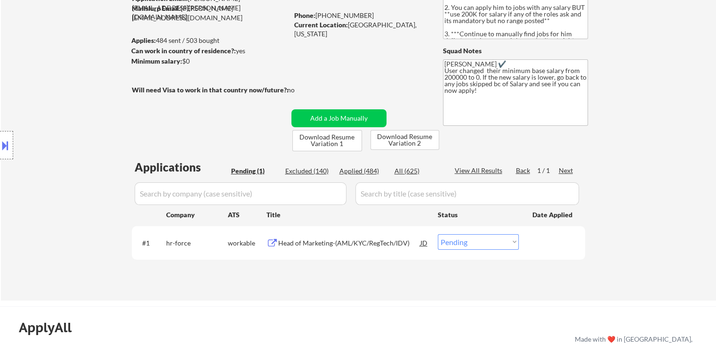
click at [57, 116] on div "Location Inclusions:" at bounding box center [84, 145] width 169 height 175
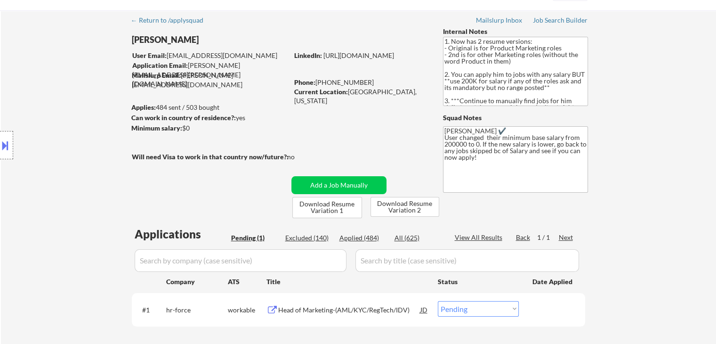
scroll to position [0, 0]
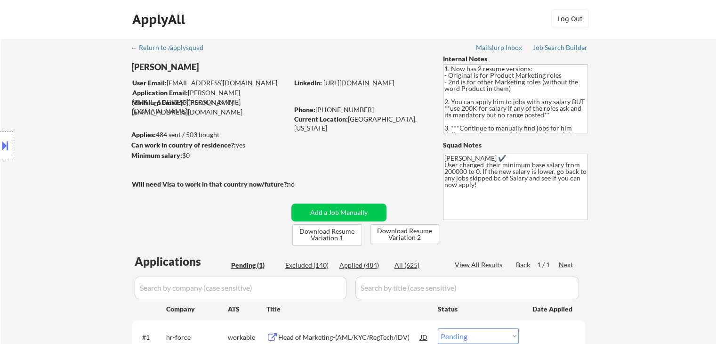
click at [57, 116] on div "Location Inclusions:" at bounding box center [84, 145] width 169 height 175
click at [75, 74] on div "Location Inclusions:" at bounding box center [84, 145] width 169 height 175
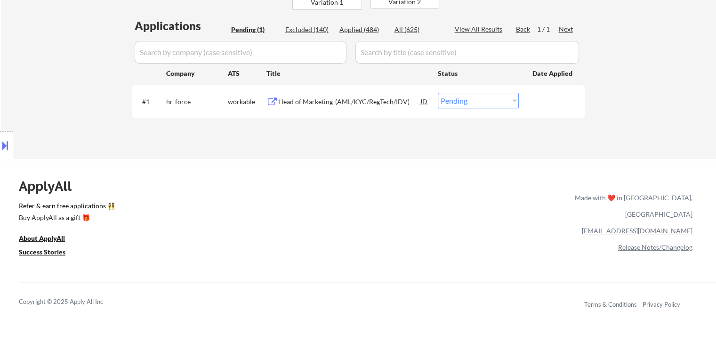
click at [84, 82] on div "Location Inclusions:" at bounding box center [84, 145] width 169 height 175
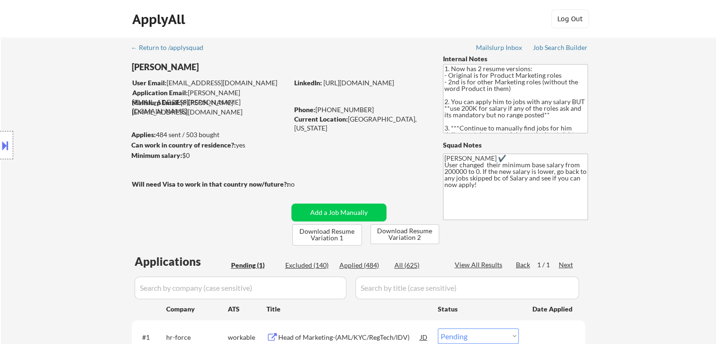
click at [71, 115] on div "Location Inclusions:" at bounding box center [84, 145] width 169 height 175
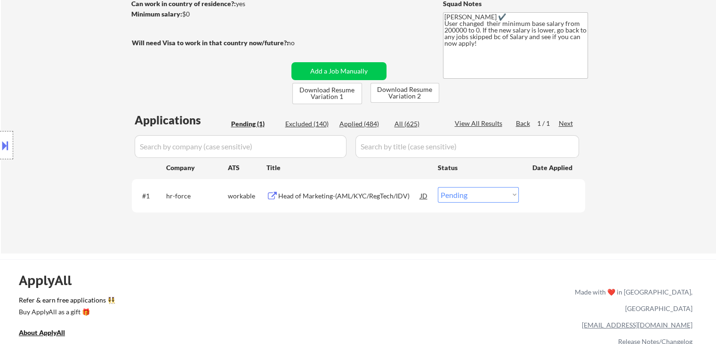
click at [81, 138] on div "Location Inclusions:" at bounding box center [84, 145] width 169 height 175
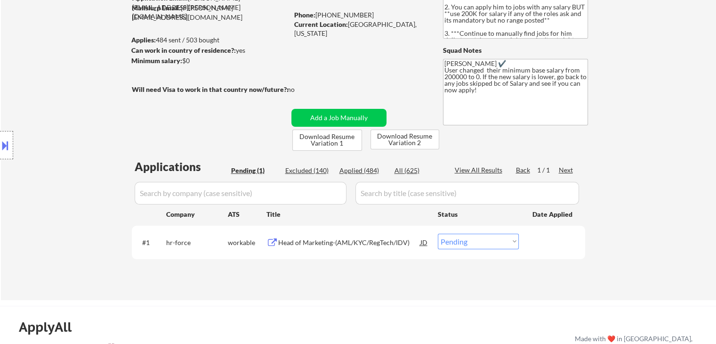
scroll to position [47, 0]
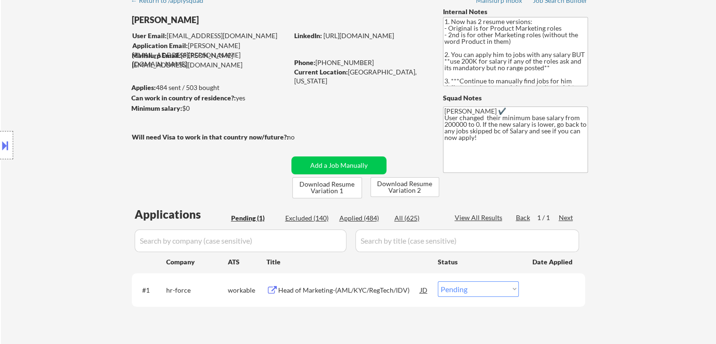
click at [81, 138] on div "Location Inclusions:" at bounding box center [84, 145] width 169 height 175
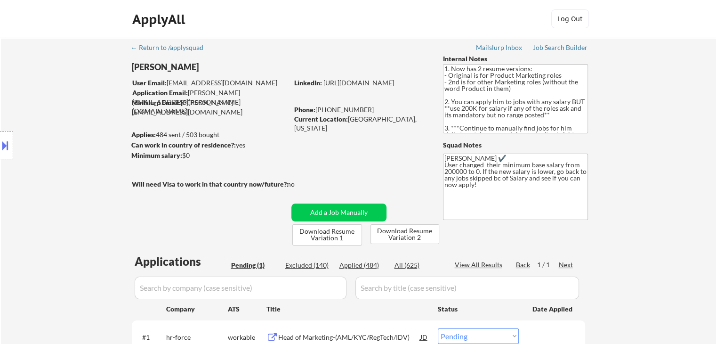
scroll to position [0, 0]
click at [81, 138] on div "Location Inclusions:" at bounding box center [84, 145] width 169 height 175
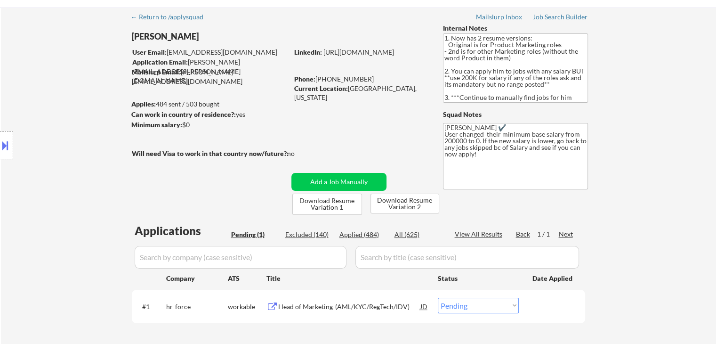
scroll to position [47, 0]
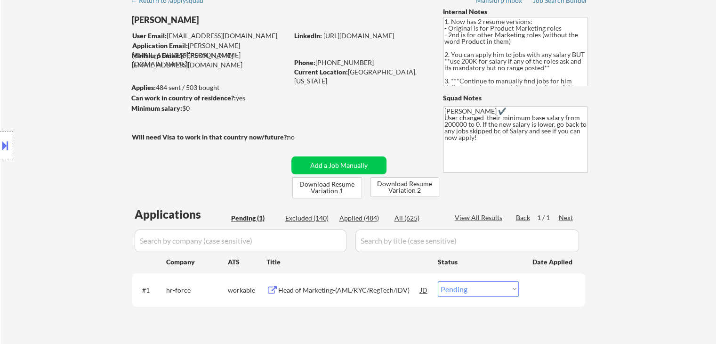
click at [81, 138] on div "Location Inclusions:" at bounding box center [84, 145] width 169 height 175
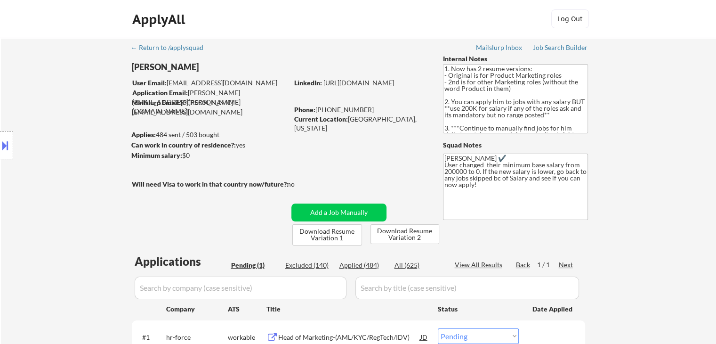
click at [81, 138] on div "Location Inclusions:" at bounding box center [84, 145] width 169 height 175
click at [81, 139] on div "Location Inclusions:" at bounding box center [84, 145] width 169 height 175
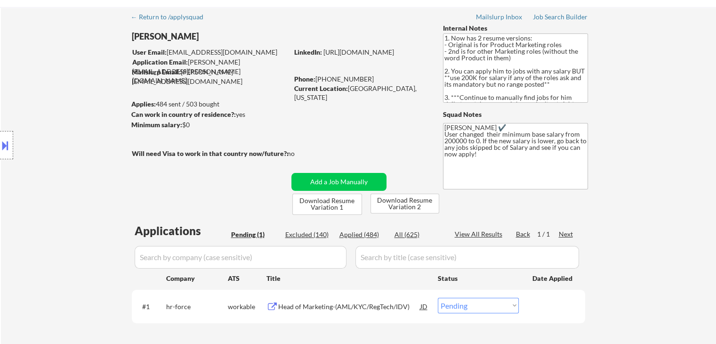
scroll to position [47, 0]
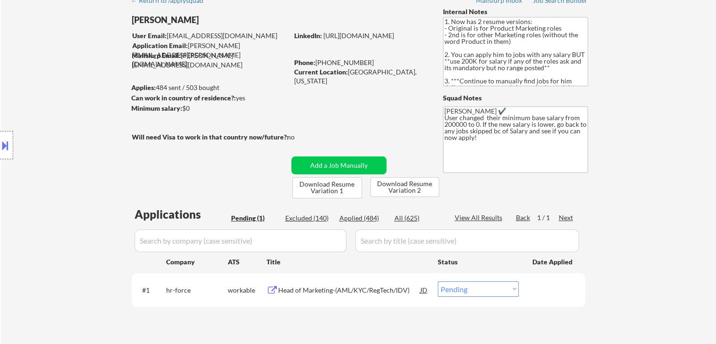
click at [81, 140] on div "Location Inclusions:" at bounding box center [84, 145] width 169 height 175
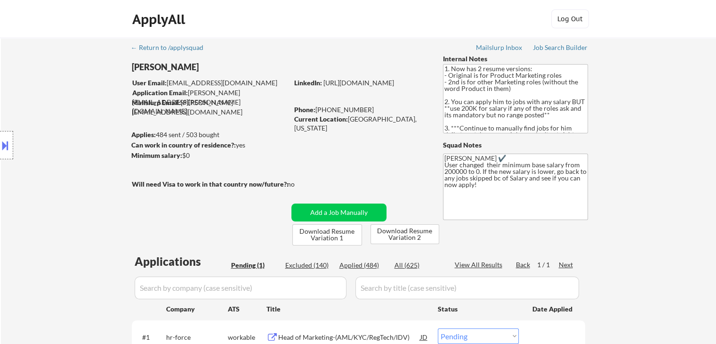
click at [81, 140] on div "Location Inclusions:" at bounding box center [84, 145] width 169 height 175
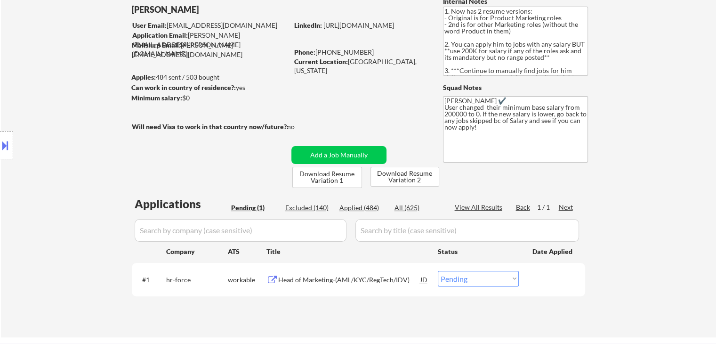
scroll to position [94, 0]
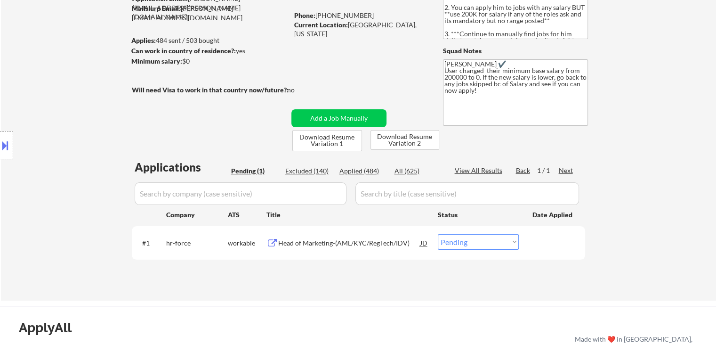
click at [81, 141] on div "Location Inclusions:" at bounding box center [84, 145] width 169 height 175
click at [8, 144] on button at bounding box center [5, 146] width 10 height 16
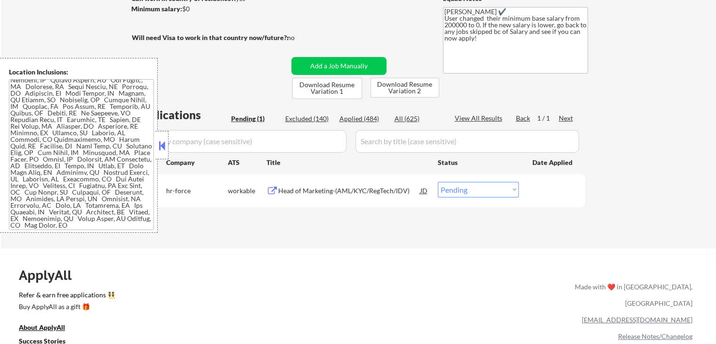
scroll to position [235, 0]
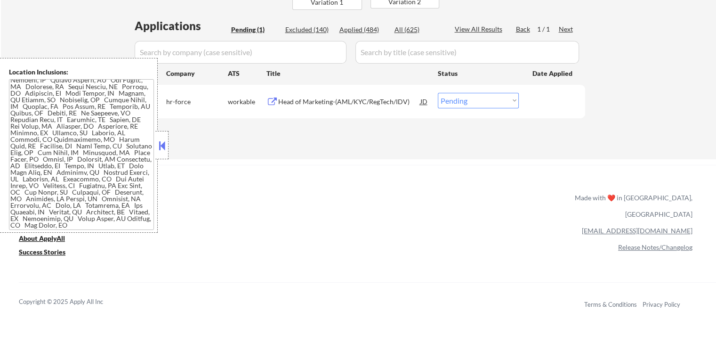
click at [164, 152] on button at bounding box center [162, 145] width 10 height 14
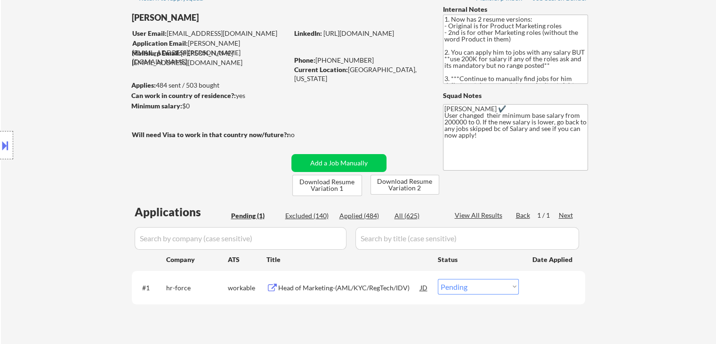
scroll to position [0, 0]
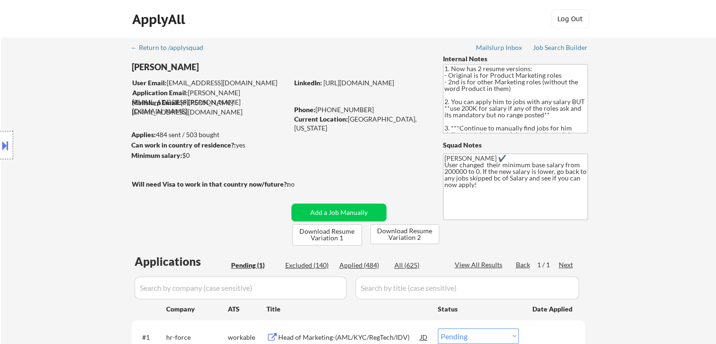
click at [89, 144] on div "Location Inclusions:" at bounding box center [84, 145] width 169 height 175
click at [87, 140] on div "Location Inclusions:" at bounding box center [84, 145] width 169 height 175
drag, startPoint x: 87, startPoint y: 139, endPoint x: 82, endPoint y: 136, distance: 5.7
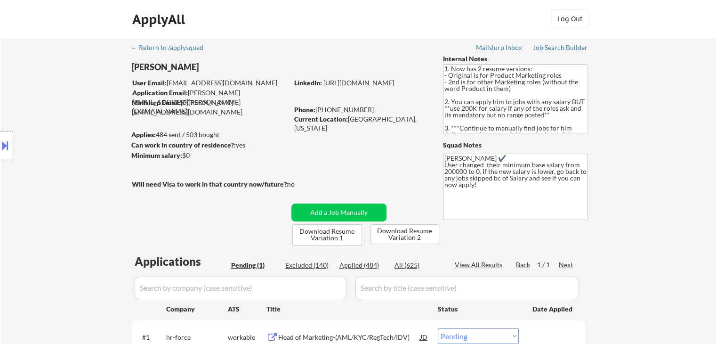
click at [87, 138] on div "Location Inclusions:" at bounding box center [84, 145] width 169 height 175
click at [65, 161] on div "Location Inclusions:" at bounding box center [84, 145] width 169 height 175
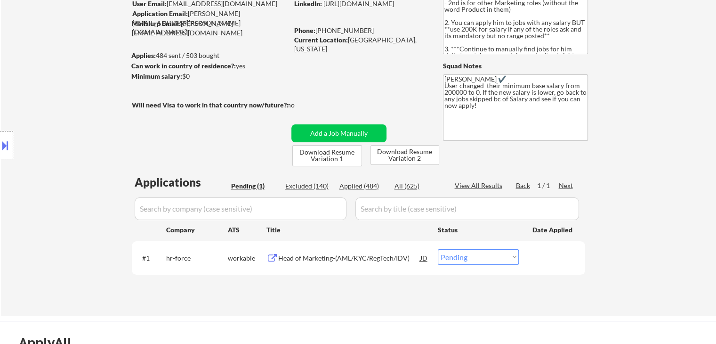
scroll to position [94, 0]
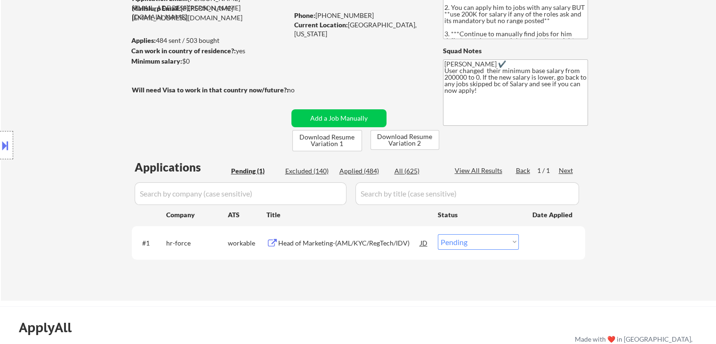
click at [365, 170] on div "Applied (484)" at bounding box center [363, 170] width 47 height 9
select select ""applied""
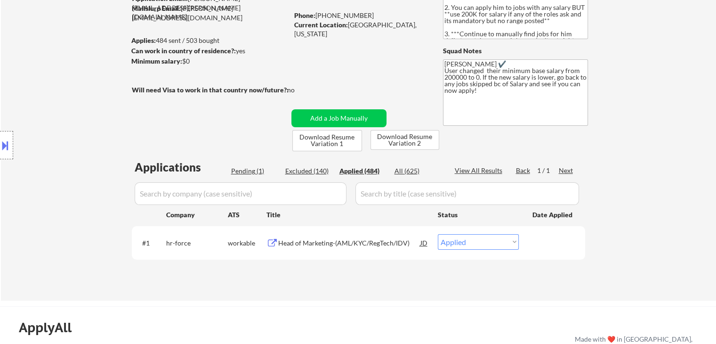
select select ""applied""
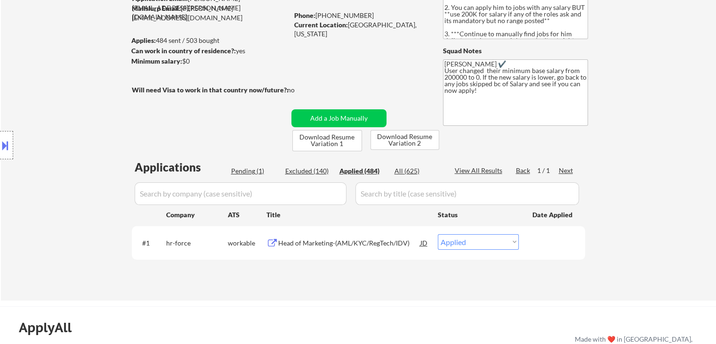
select select ""applied""
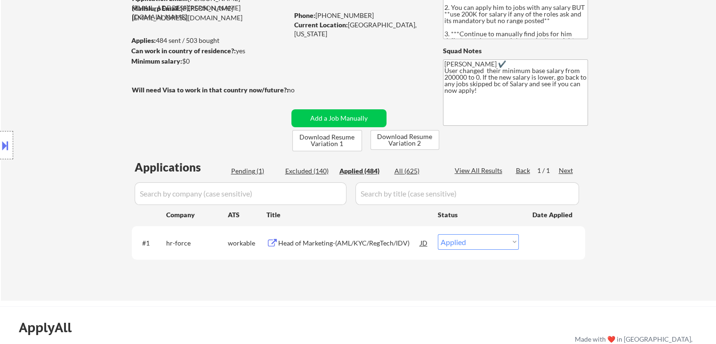
select select ""applied""
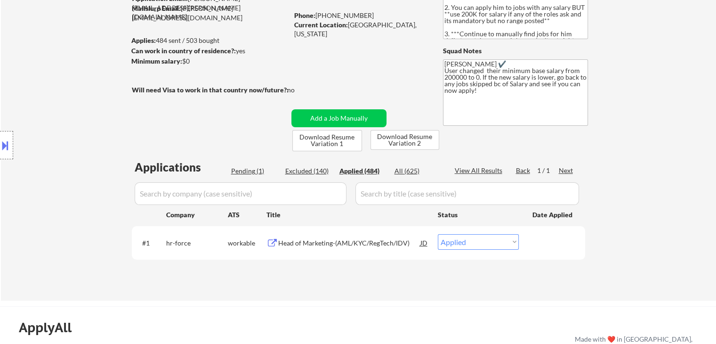
select select ""applied""
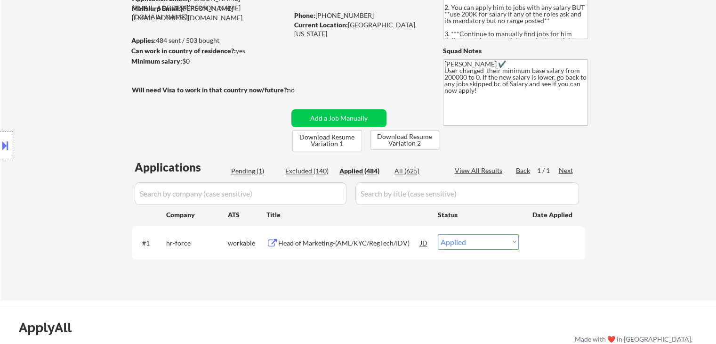
select select ""applied""
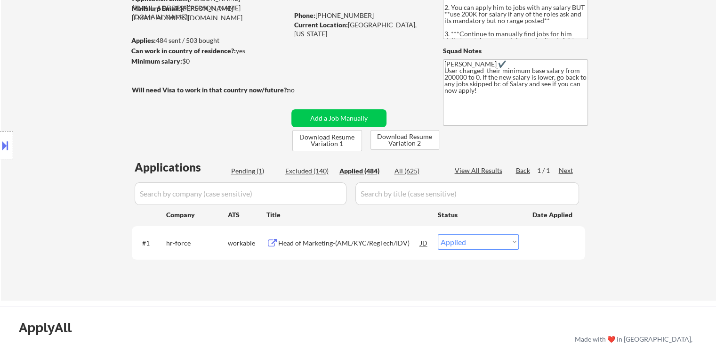
select select ""applied""
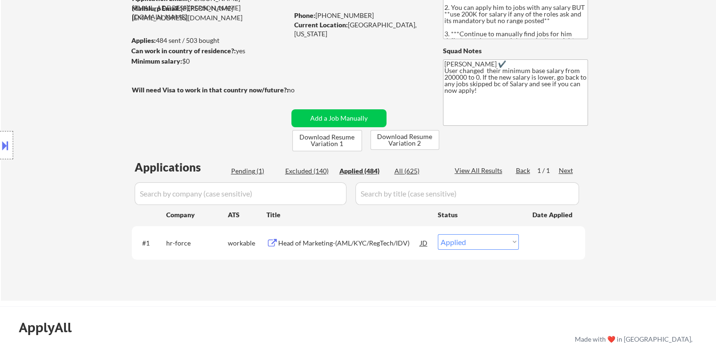
select select ""applied""
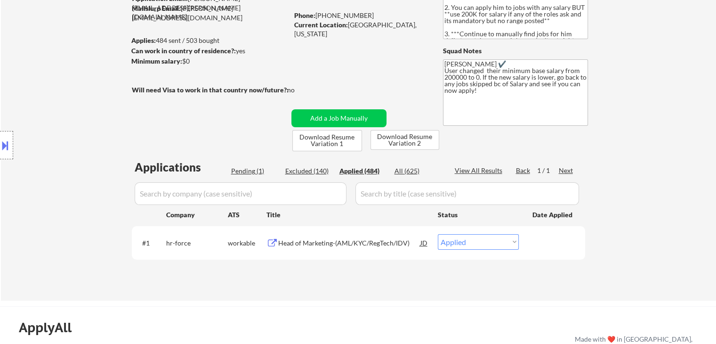
select select ""applied""
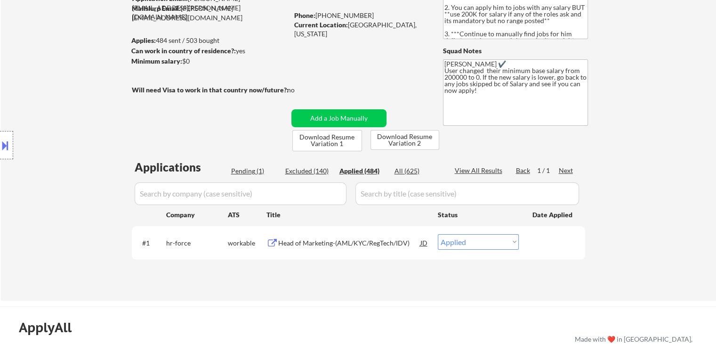
select select ""applied""
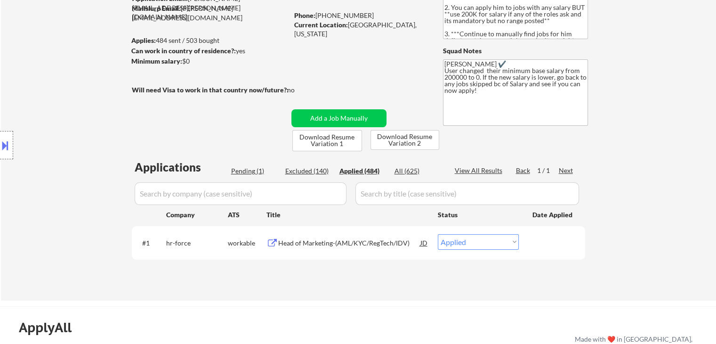
select select ""applied""
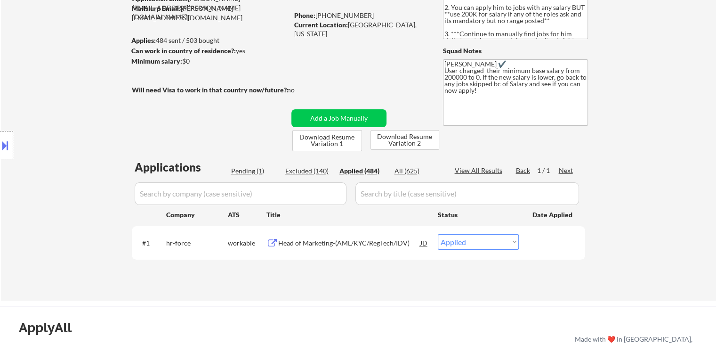
select select ""applied""
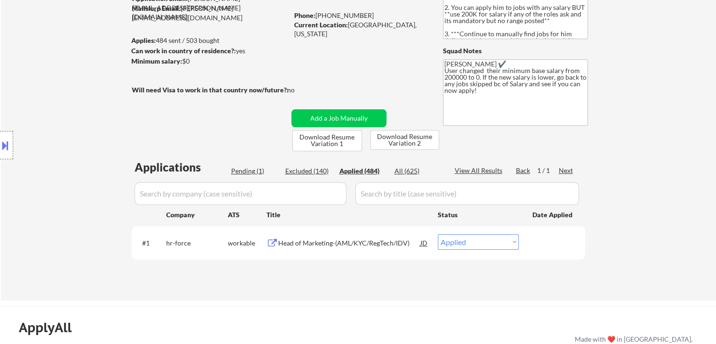
select select ""applied""
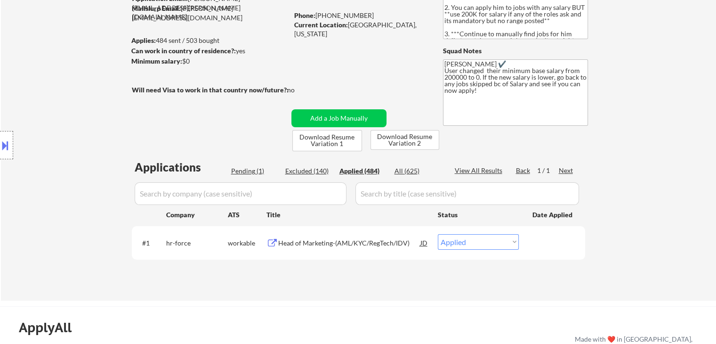
select select ""applied""
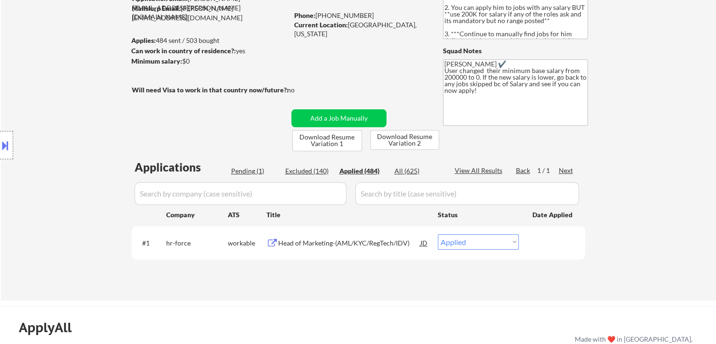
select select ""applied""
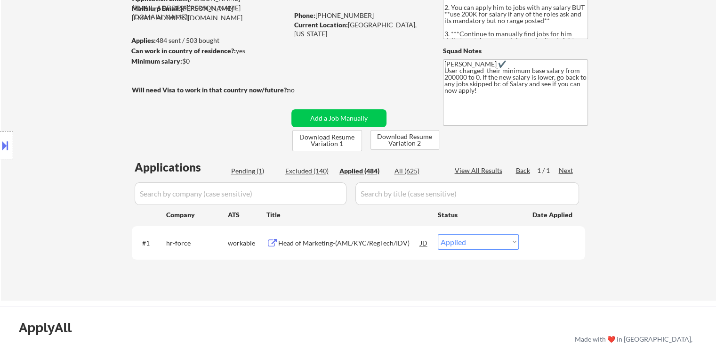
select select ""applied""
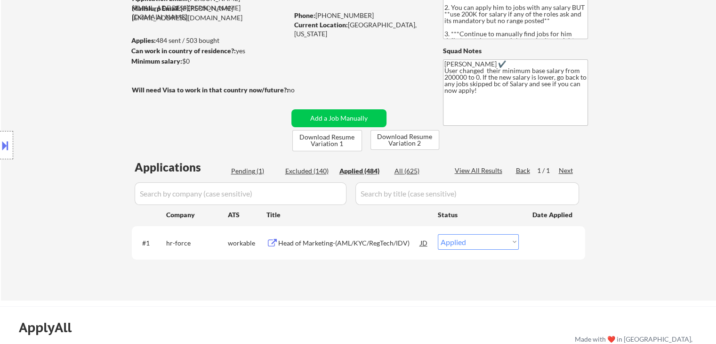
select select ""applied""
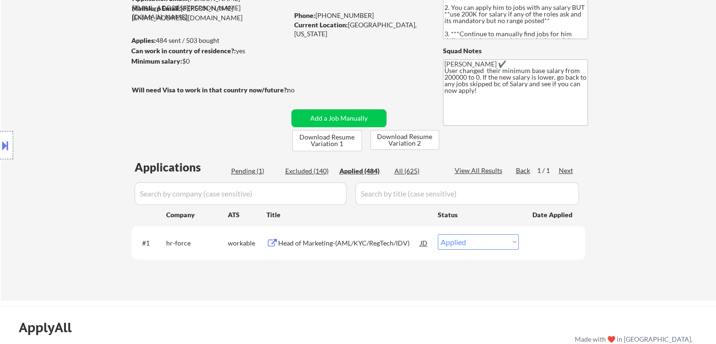
select select ""applied""
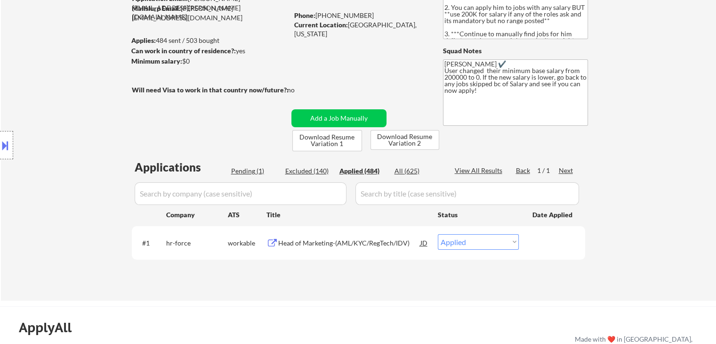
select select ""applied""
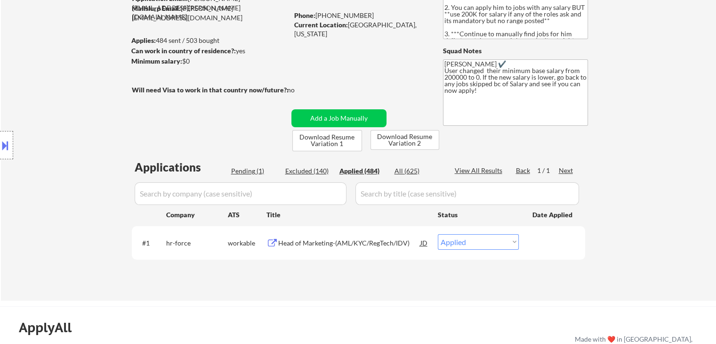
select select ""applied""
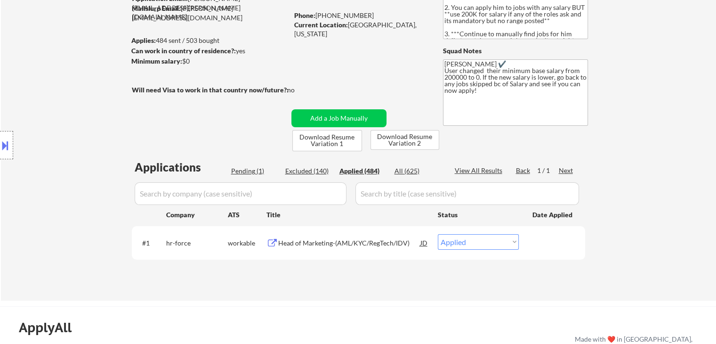
select select ""applied""
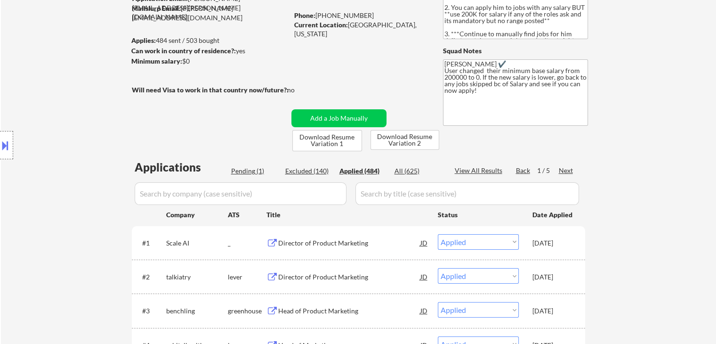
click at [154, 197] on div "Location Inclusions:" at bounding box center [84, 145] width 169 height 175
click at [196, 197] on input "input" at bounding box center [241, 193] width 212 height 23
paste input "benchling"
type input "benchling"
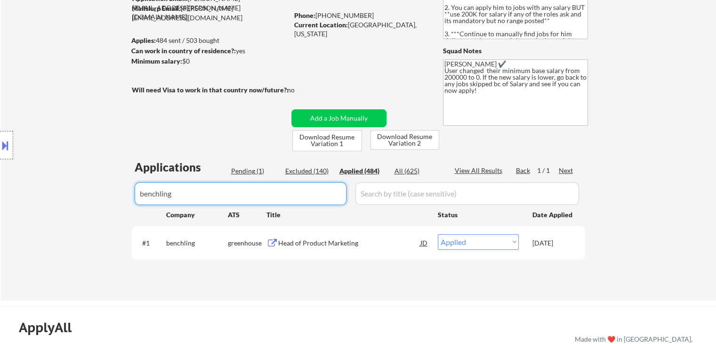
drag, startPoint x: 187, startPoint y: 194, endPoint x: 0, endPoint y: 204, distance: 187.3
click at [0, 204] on body "← Return to /applysquad Mailslurp Inbox Job Search Builder [PERSON_NAME] User E…" at bounding box center [358, 78] width 716 height 344
click at [30, 174] on div "Location Inclusions:" at bounding box center [84, 145] width 169 height 175
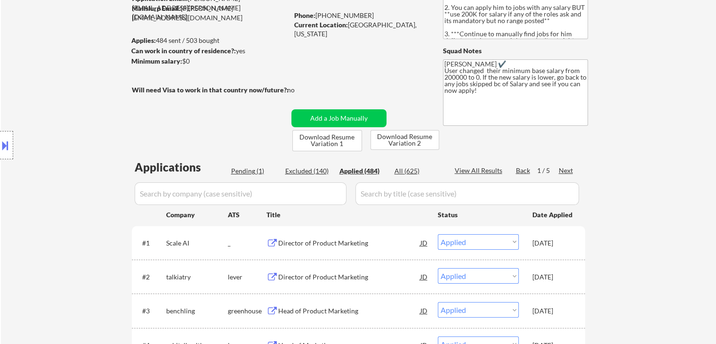
click at [196, 194] on input "input" at bounding box center [241, 193] width 212 height 23
paste input "hogarth"
type input "hogarth"
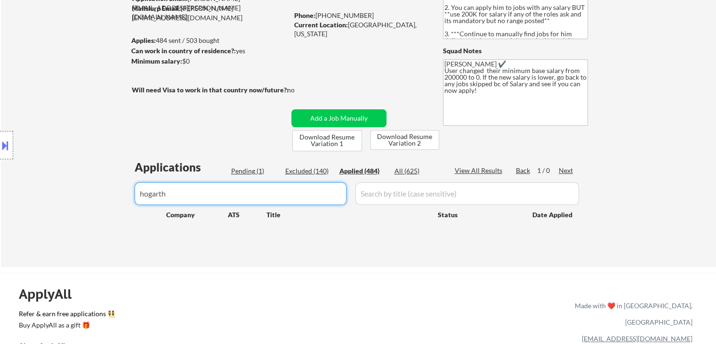
drag, startPoint x: 211, startPoint y: 195, endPoint x: 78, endPoint y: 193, distance: 132.4
click at [79, 194] on body "← Return to /applysquad Mailslurp Inbox Job Search Builder [PERSON_NAME] User E…" at bounding box center [358, 78] width 716 height 344
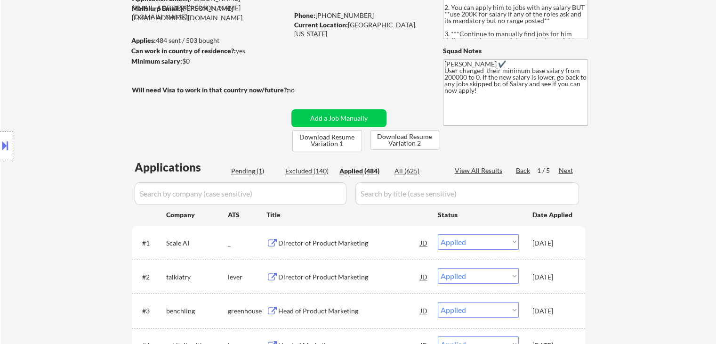
click at [5, 144] on button at bounding box center [5, 146] width 10 height 16
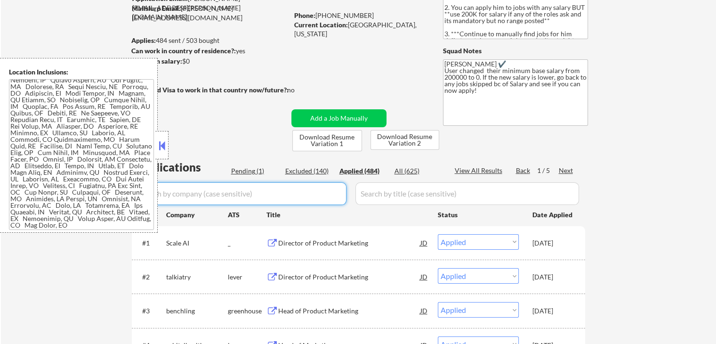
click at [266, 185] on input "input" at bounding box center [241, 193] width 212 height 23
paste input "menlosecurity"
type input "menlosecurity"
click at [162, 143] on button at bounding box center [162, 145] width 10 height 14
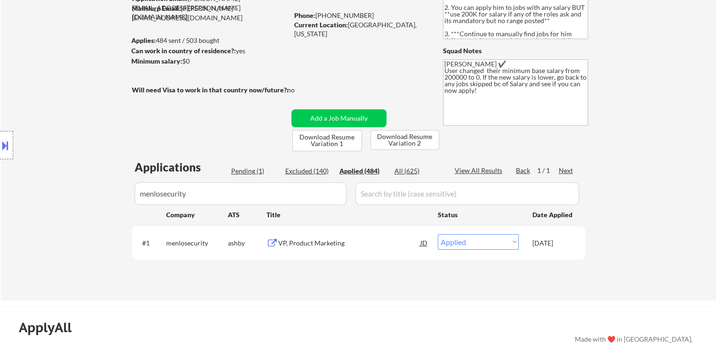
click at [46, 195] on body "← Return to /applysquad Mailslurp Inbox Job Search Builder [PERSON_NAME] User E…" at bounding box center [358, 78] width 716 height 344
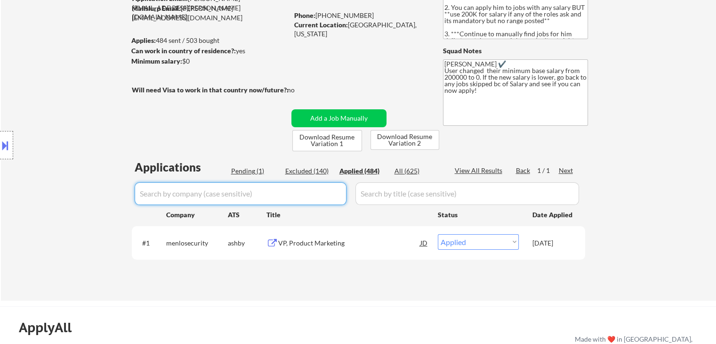
click at [65, 189] on div "Location Inclusions:" at bounding box center [84, 145] width 169 height 175
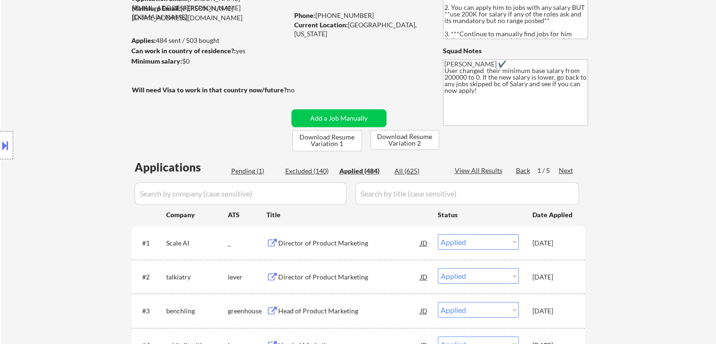
click at [58, 103] on div "Location Inclusions:" at bounding box center [84, 145] width 169 height 175
drag, startPoint x: 196, startPoint y: 57, endPoint x: 178, endPoint y: 57, distance: 17.4
click at [178, 57] on div "Minimum salary: $0" at bounding box center [209, 61] width 157 height 9
click at [102, 72] on div "Location Inclusions:" at bounding box center [84, 145] width 169 height 175
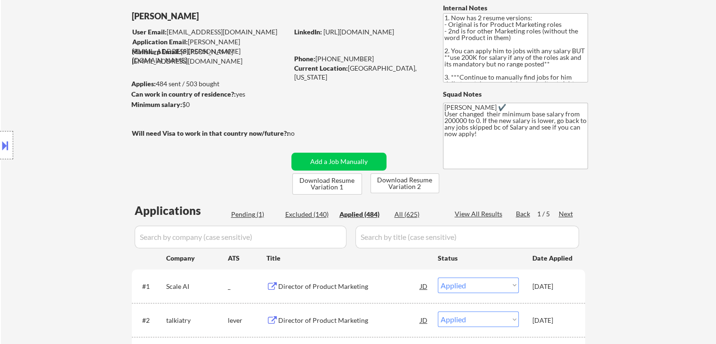
scroll to position [47, 0]
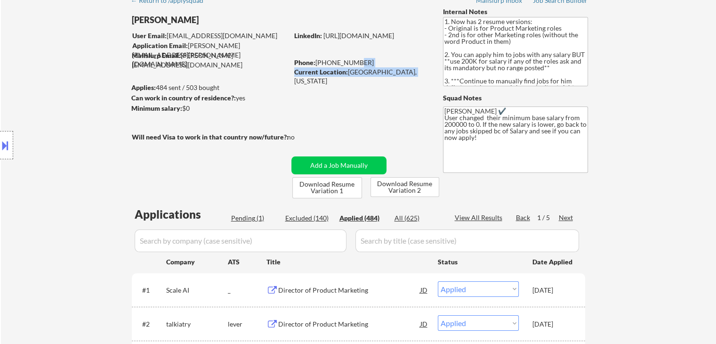
drag, startPoint x: 415, startPoint y: 72, endPoint x: 353, endPoint y: 65, distance: 62.2
click at [353, 65] on div "LinkedIn: [URL][DOMAIN_NAME] Phone: [PHONE_NUMBER] Current Location: [GEOGRAPHI…" at bounding box center [361, 54] width 135 height 46
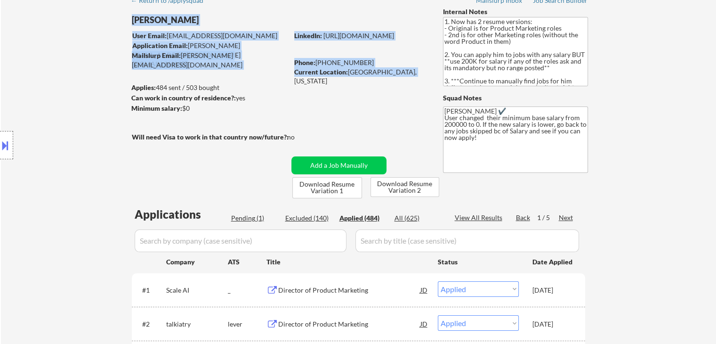
drag, startPoint x: 413, startPoint y: 72, endPoint x: 124, endPoint y: 22, distance: 292.6
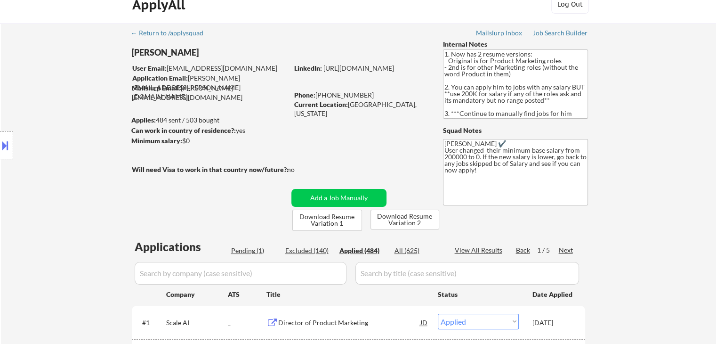
scroll to position [0, 0]
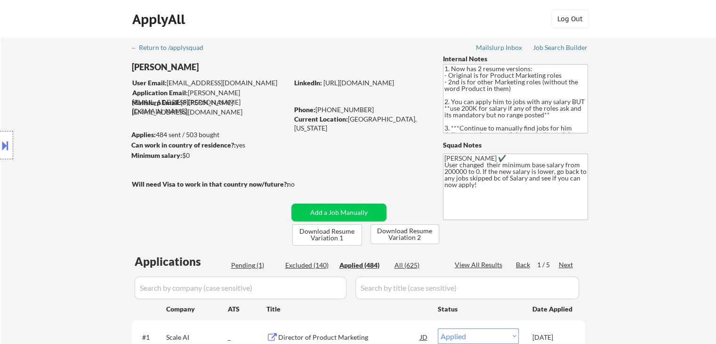
click at [63, 72] on div "Location Inclusions:" at bounding box center [84, 145] width 169 height 175
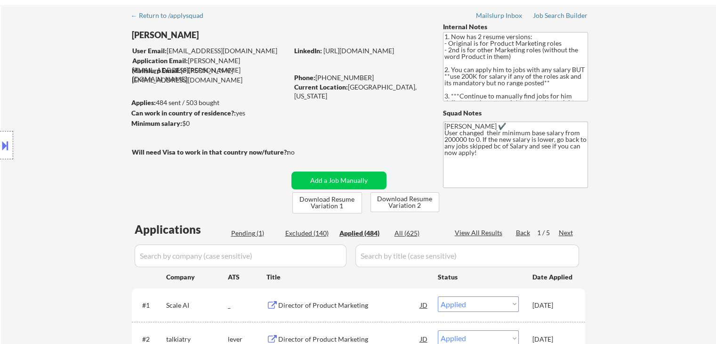
scroll to position [47, 0]
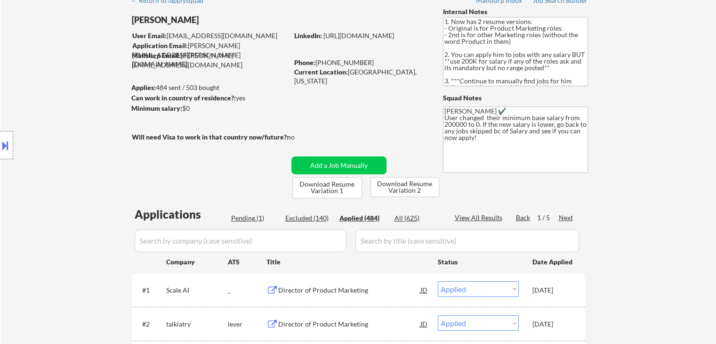
click at [63, 72] on div "Location Inclusions:" at bounding box center [84, 145] width 169 height 175
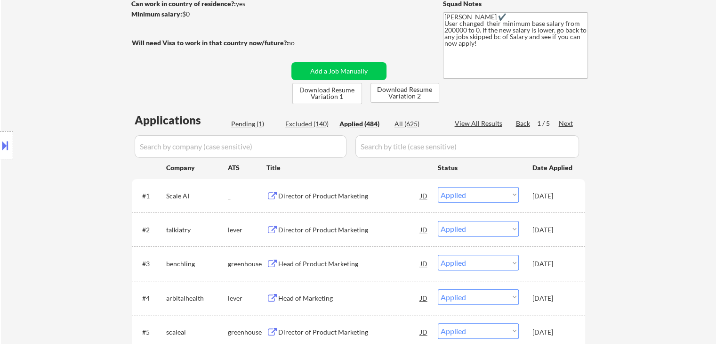
click at [64, 72] on div "Location Inclusions:" at bounding box center [84, 145] width 169 height 175
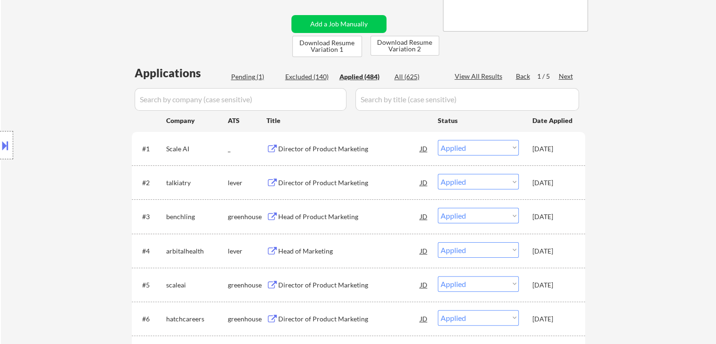
click at [64, 72] on div "Location Inclusions:" at bounding box center [84, 145] width 169 height 175
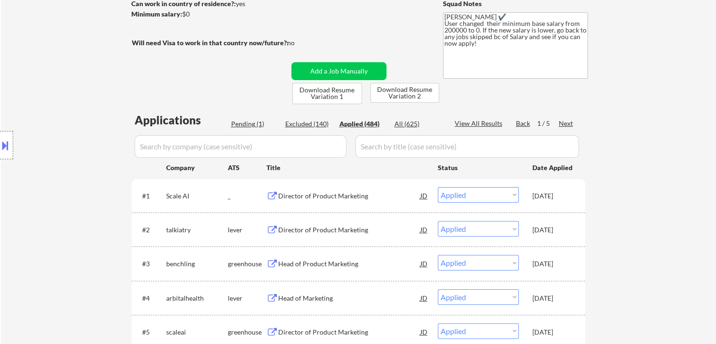
click at [254, 122] on div "Pending (1)" at bounding box center [254, 123] width 47 height 9
select select ""pending""
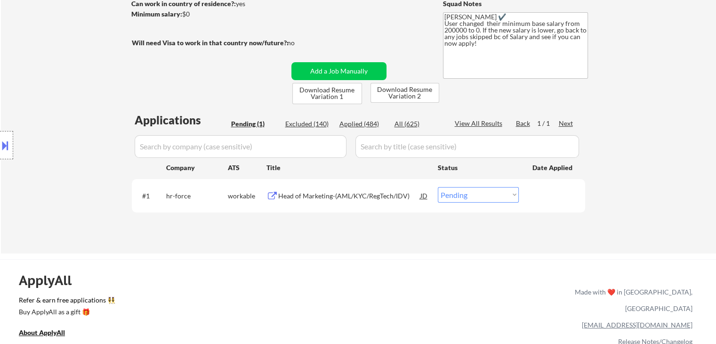
click at [80, 82] on div "Location Inclusions:" at bounding box center [84, 145] width 169 height 175
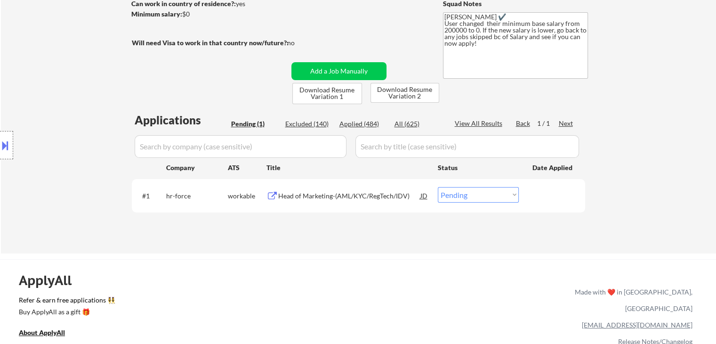
click at [80, 82] on div "Location Inclusions:" at bounding box center [84, 145] width 169 height 175
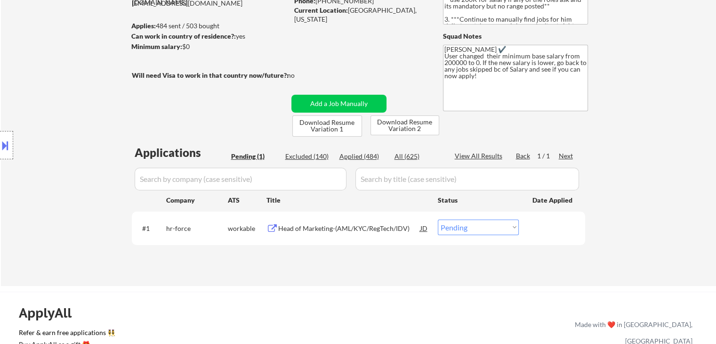
scroll to position [94, 0]
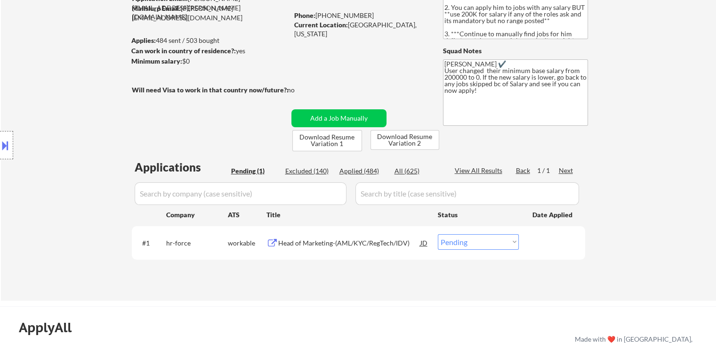
click at [80, 82] on div "Location Inclusions:" at bounding box center [84, 145] width 169 height 175
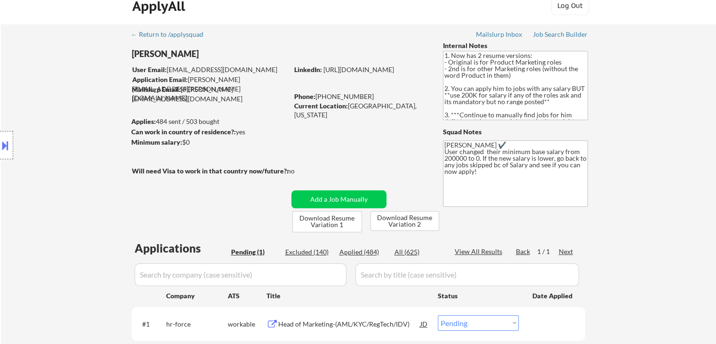
scroll to position [0, 0]
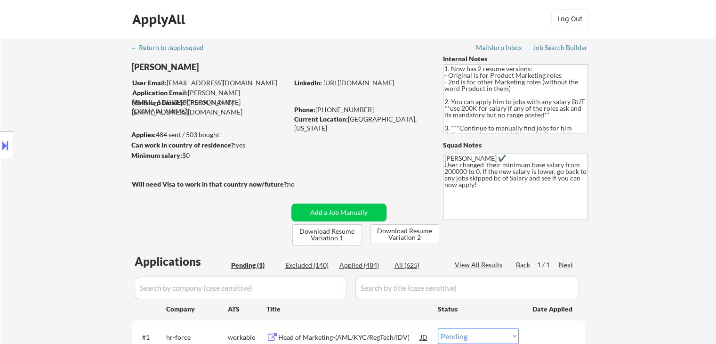
click at [80, 82] on div "Location Inclusions:" at bounding box center [84, 145] width 169 height 175
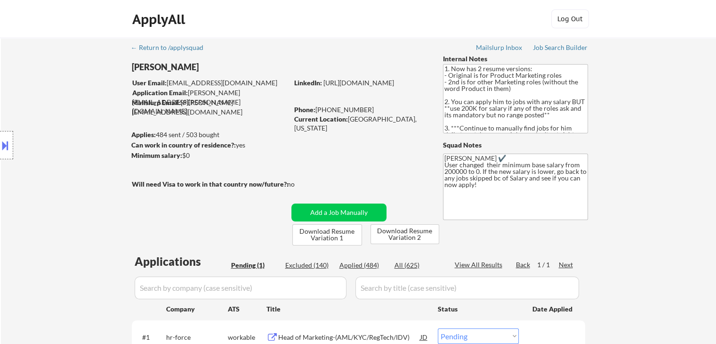
click at [80, 82] on div "Location Inclusions:" at bounding box center [84, 145] width 169 height 175
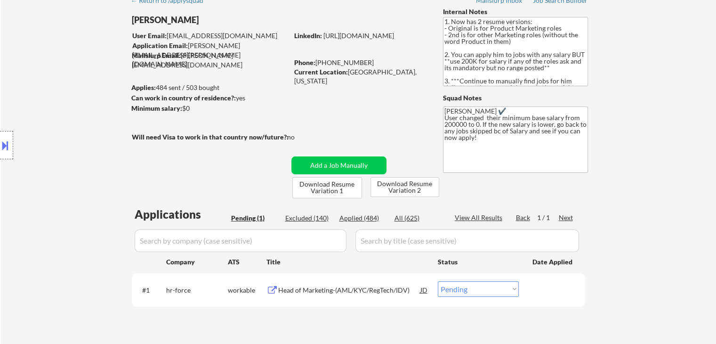
click at [80, 82] on div "Location Inclusions:" at bounding box center [84, 145] width 169 height 175
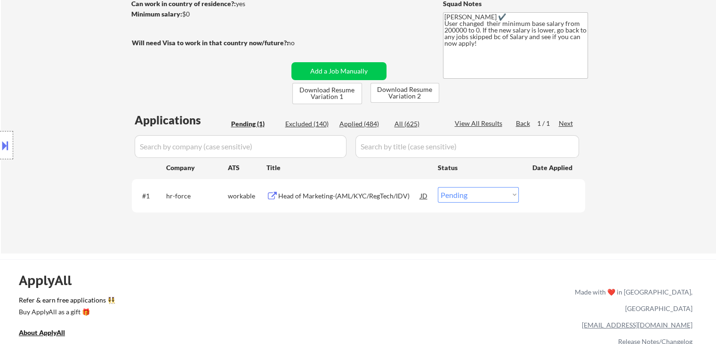
click at [80, 82] on div "Location Inclusions:" at bounding box center [84, 145] width 169 height 175
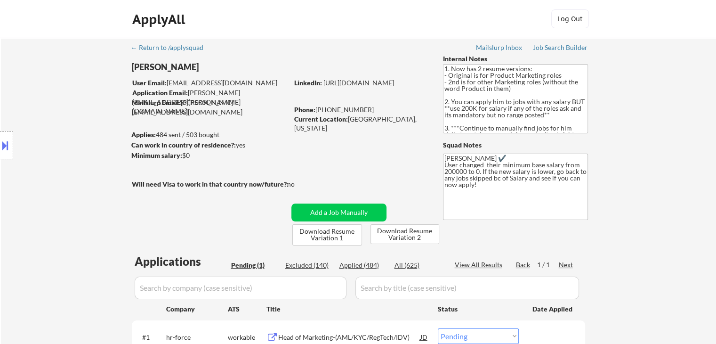
click at [72, 152] on div "Location Inclusions:" at bounding box center [84, 145] width 169 height 175
click at [76, 151] on div "Location Inclusions:" at bounding box center [84, 145] width 169 height 175
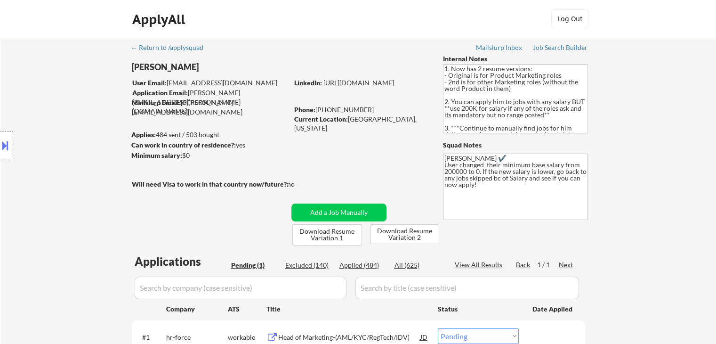
click at [76, 151] on div "Location Inclusions:" at bounding box center [84, 145] width 169 height 175
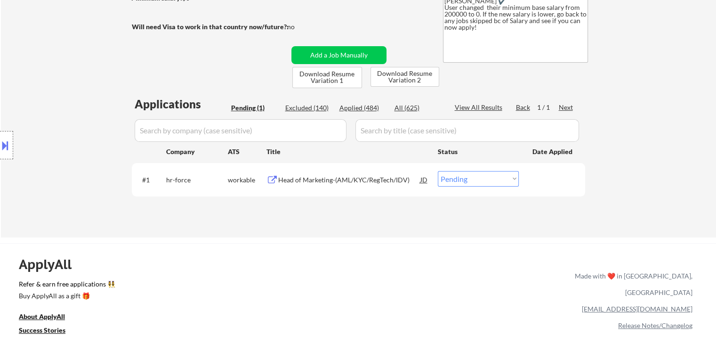
scroll to position [188, 0]
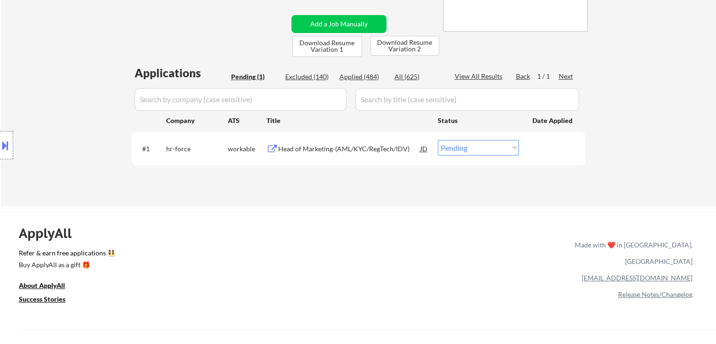
click at [76, 151] on div "Location Inclusions:" at bounding box center [84, 145] width 169 height 175
click at [99, 106] on div "Location Inclusions:" at bounding box center [84, 145] width 169 height 175
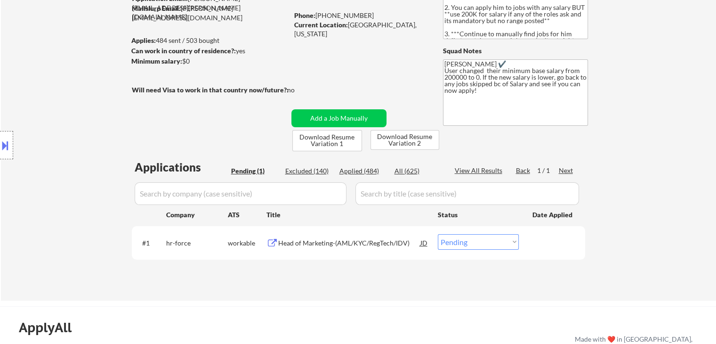
click at [98, 106] on div "Location Inclusions:" at bounding box center [84, 145] width 169 height 175
click at [128, 91] on div "Location Inclusions:" at bounding box center [84, 145] width 169 height 175
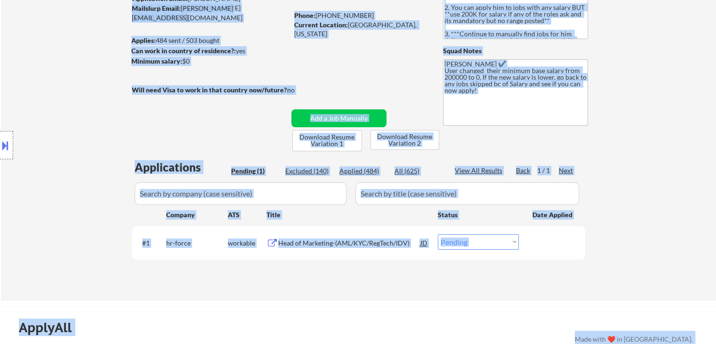
drag, startPoint x: 318, startPoint y: 91, endPoint x: 106, endPoint y: 91, distance: 212.4
click at [106, 91] on body "← Return to /applysquad Mailslurp Inbox Job Search Builder [PERSON_NAME] User E…" at bounding box center [358, 78] width 716 height 344
click at [94, 93] on div "Location Inclusions:" at bounding box center [84, 145] width 169 height 175
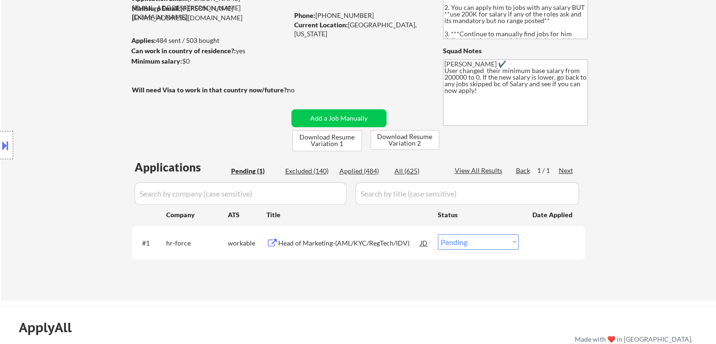
click at [94, 93] on div "Location Inclusions:" at bounding box center [84, 145] width 169 height 175
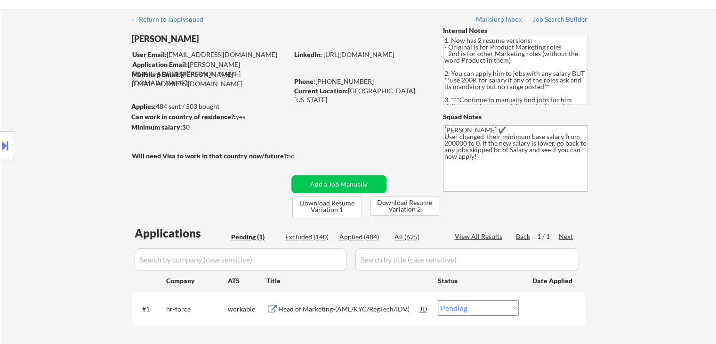
scroll to position [0, 0]
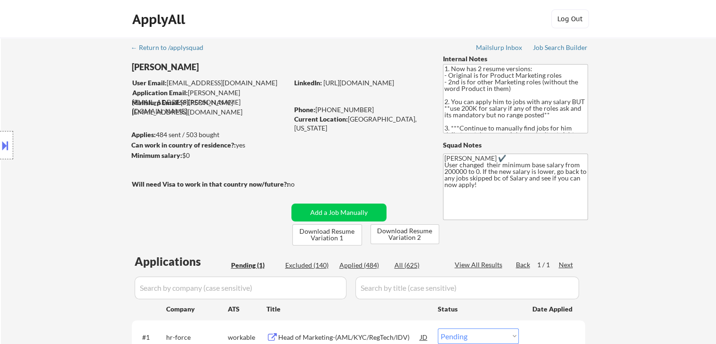
click at [93, 93] on div "Location Inclusions:" at bounding box center [84, 145] width 169 height 175
click at [87, 138] on div "Location Inclusions:" at bounding box center [84, 145] width 169 height 175
click at [85, 137] on div "Location Inclusions:" at bounding box center [84, 145] width 169 height 175
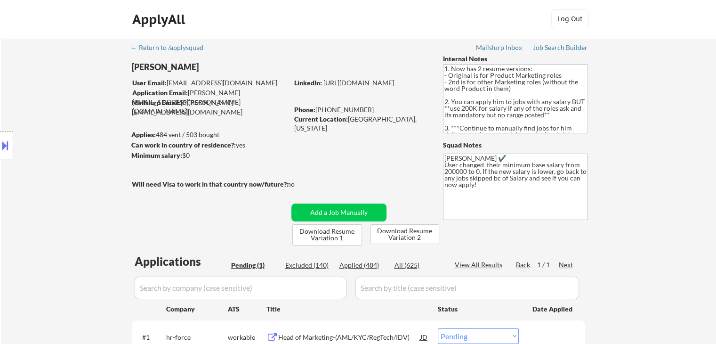
scroll to position [188, 0]
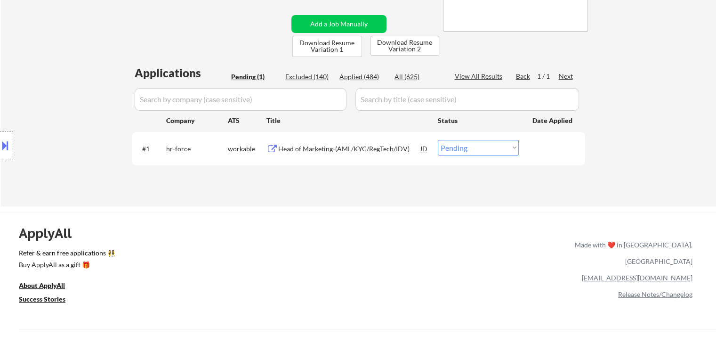
drag, startPoint x: 24, startPoint y: 76, endPoint x: 38, endPoint y: 69, distance: 15.0
click at [25, 72] on div "Location Inclusions:" at bounding box center [84, 145] width 169 height 175
